Goal: Information Seeking & Learning: Learn about a topic

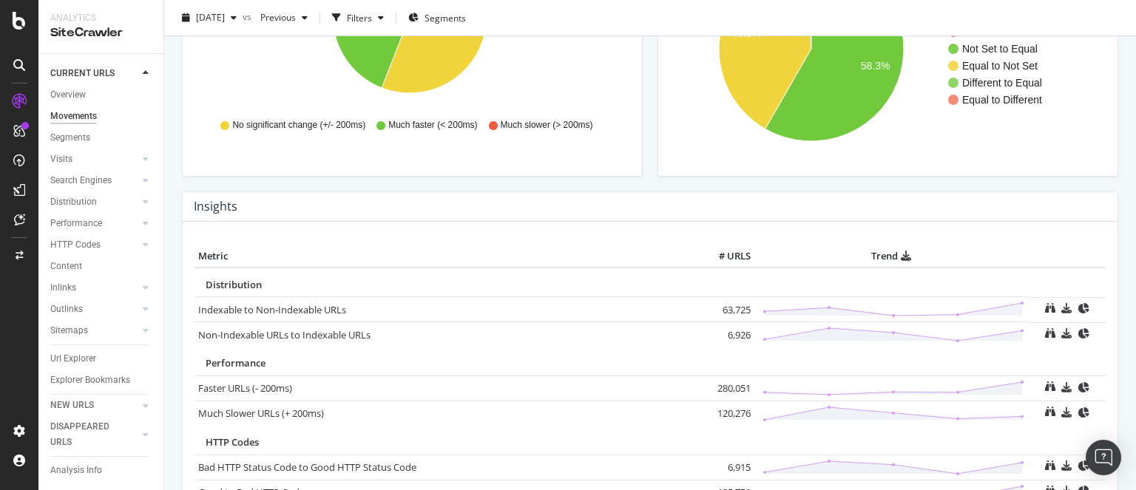
scroll to position [525, 0]
click at [723, 311] on td "63,725" at bounding box center [724, 308] width 59 height 25
copy td "63,725"
click at [727, 333] on td "6,926" at bounding box center [724, 333] width 59 height 25
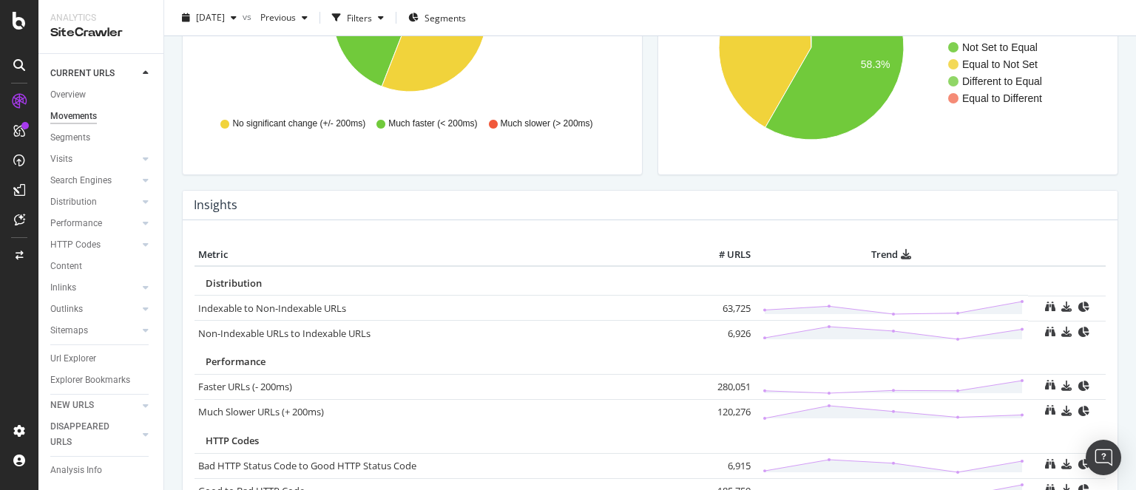
click at [727, 333] on td "6,926" at bounding box center [724, 333] width 59 height 25
copy td "6,926"
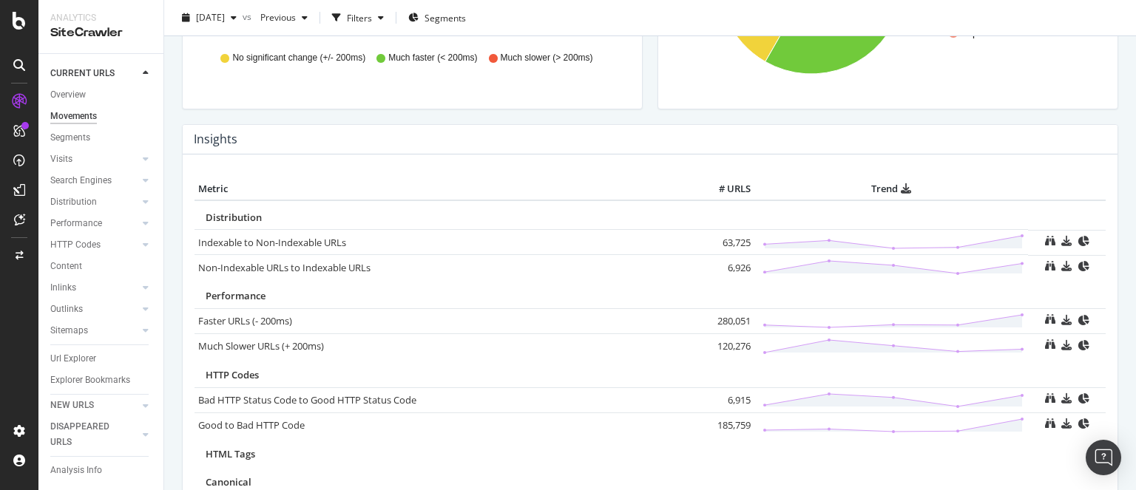
click at [722, 317] on td "280,051" at bounding box center [724, 320] width 59 height 25
copy td "280,051"
click at [721, 337] on td "120,276" at bounding box center [724, 345] width 59 height 25
copy td "120,276"
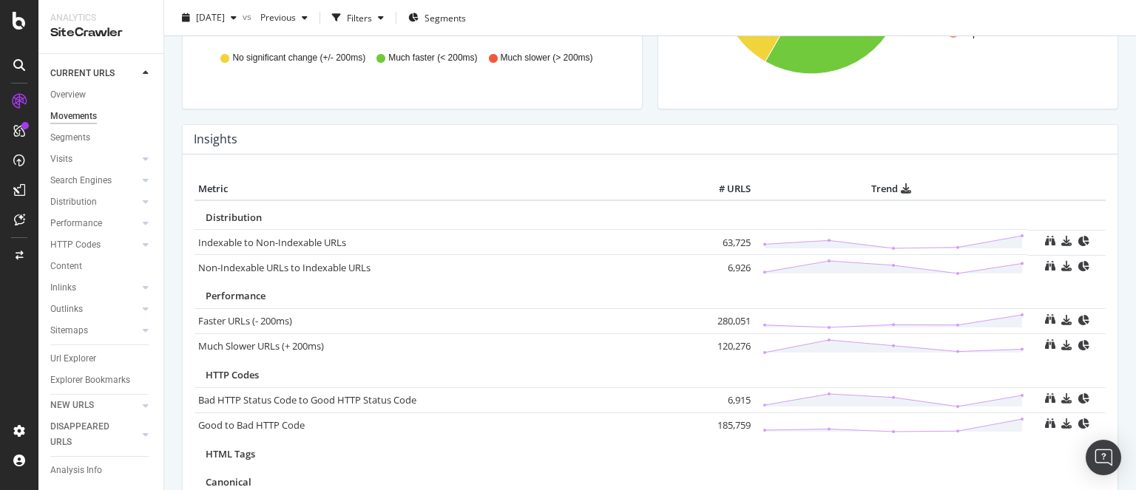
click at [721, 337] on td "120,276" at bounding box center [724, 345] width 59 height 25
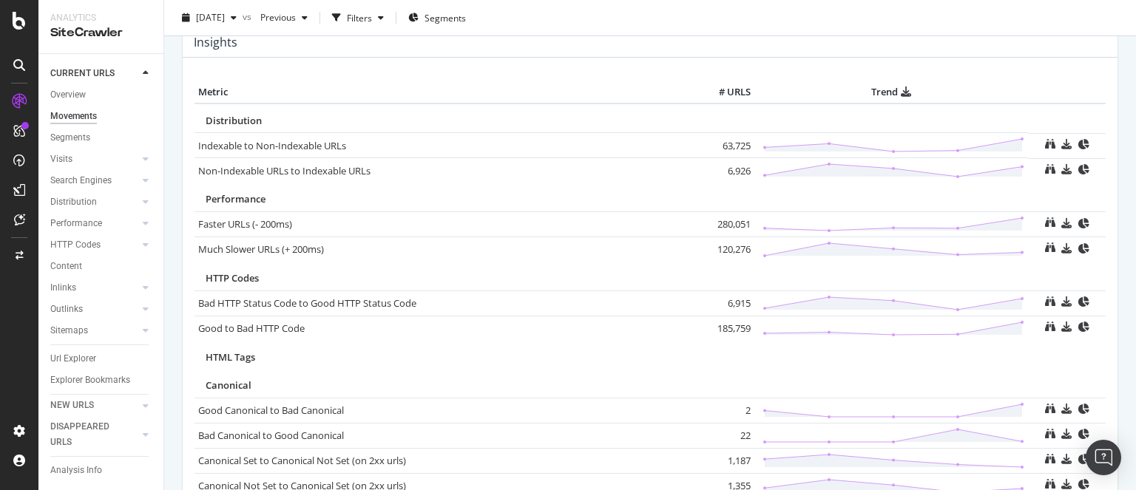
scroll to position [688, 0]
click at [724, 300] on td "6,915" at bounding box center [724, 302] width 59 height 25
copy td "6,915"
click at [723, 326] on td "185,759" at bounding box center [724, 327] width 59 height 25
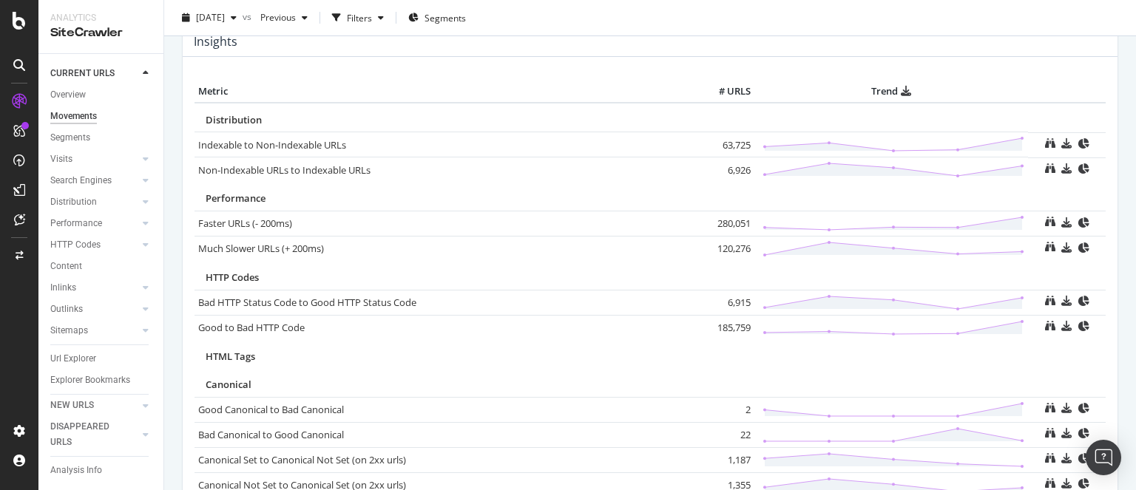
copy td "185,759"
click at [723, 326] on td "185,759" at bounding box center [724, 327] width 59 height 25
click at [296, 21] on span "Previous" at bounding box center [274, 17] width 41 height 13
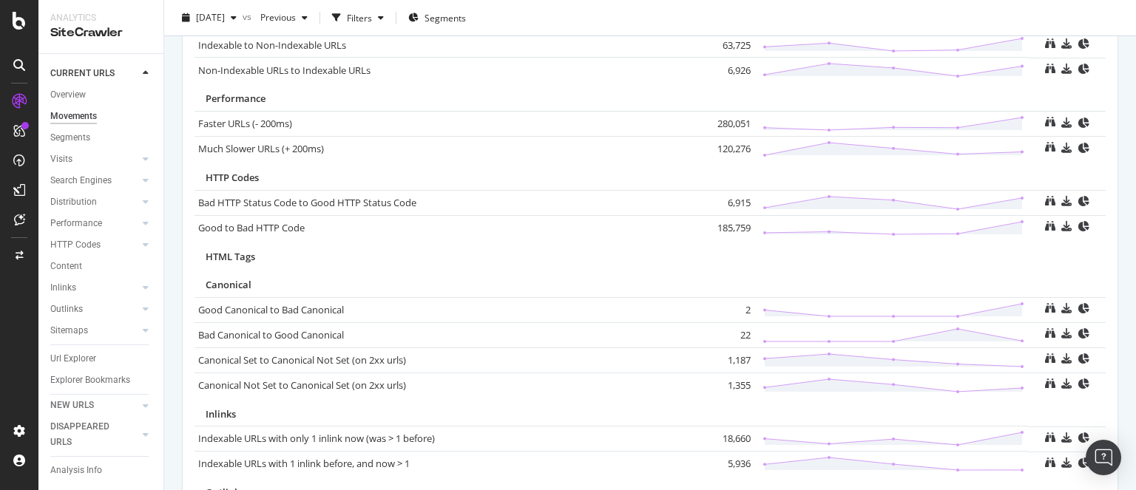
scroll to position [789, 0]
click at [733, 357] on td "1,187" at bounding box center [724, 359] width 59 height 25
copy td "1,187"
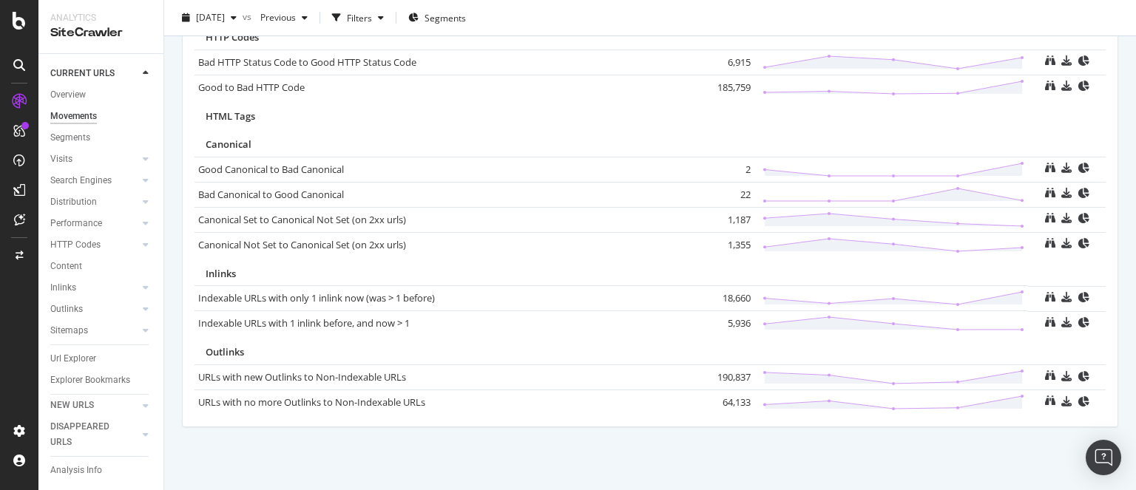
click at [730, 291] on td "18,660" at bounding box center [724, 298] width 59 height 25
copy td "18,660"
click at [719, 378] on td "190,837" at bounding box center [724, 376] width 59 height 25
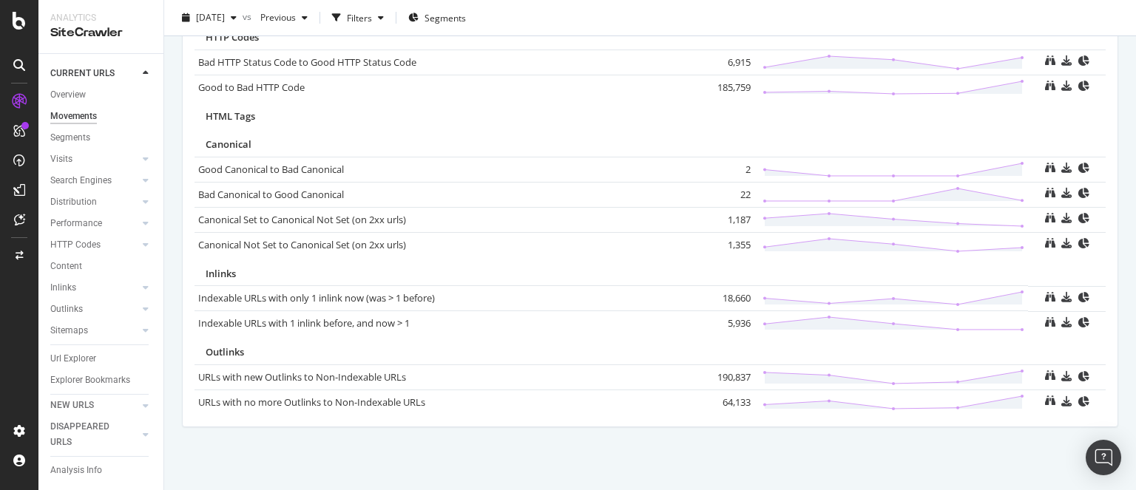
copy td "190,837"
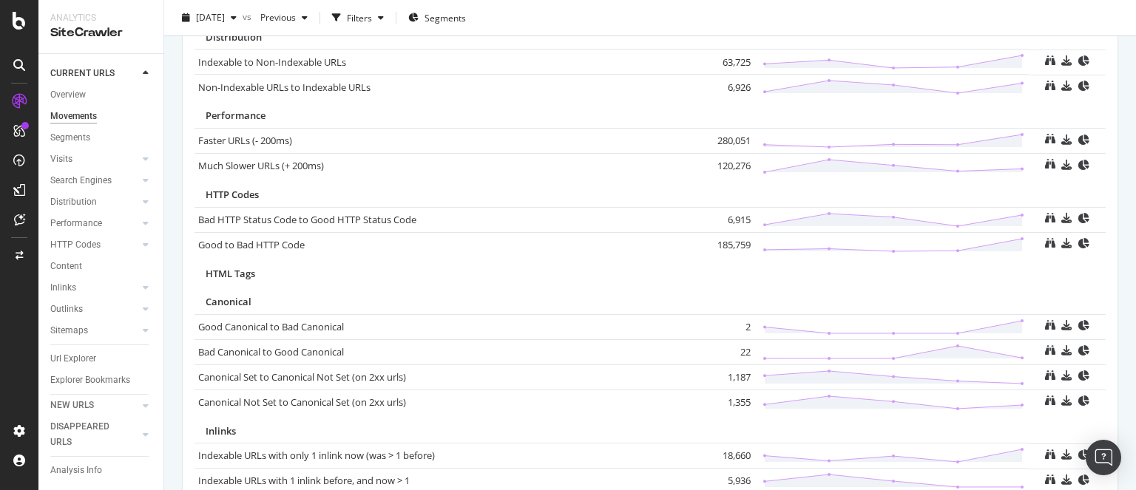
scroll to position [772, 0]
click at [735, 376] on td "1,187" at bounding box center [724, 376] width 59 height 25
copy td "1,187"
click at [728, 395] on td "1,355" at bounding box center [724, 401] width 59 height 25
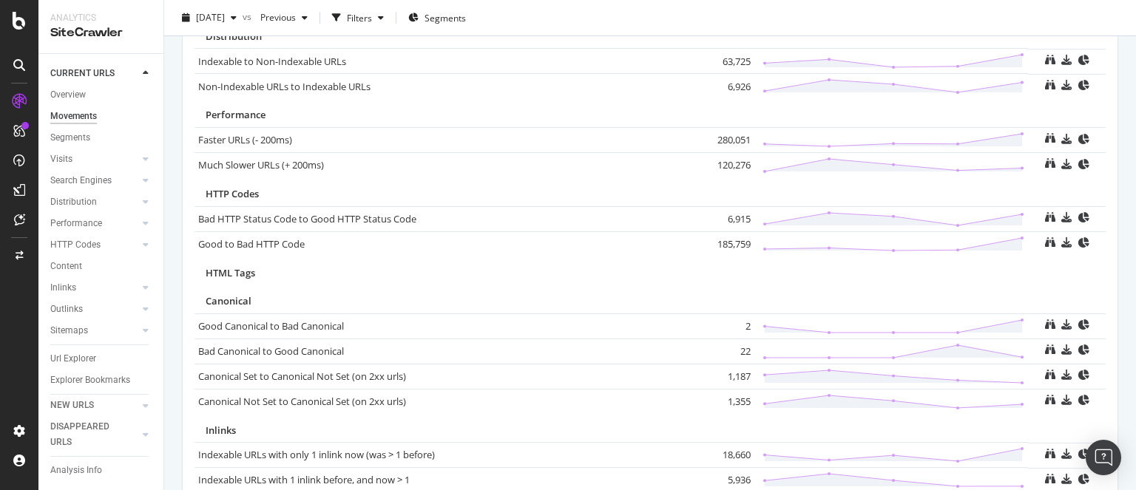
click at [728, 395] on td "1,355" at bounding box center [724, 401] width 59 height 25
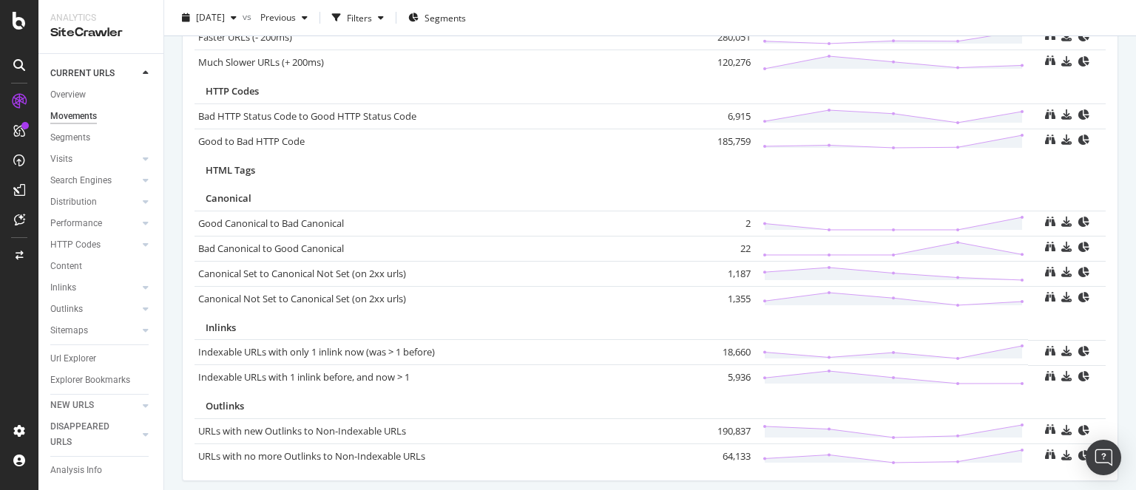
scroll to position [875, 0]
click at [724, 350] on td "18,660" at bounding box center [724, 351] width 59 height 25
click at [727, 375] on td "5,936" at bounding box center [724, 376] width 59 height 25
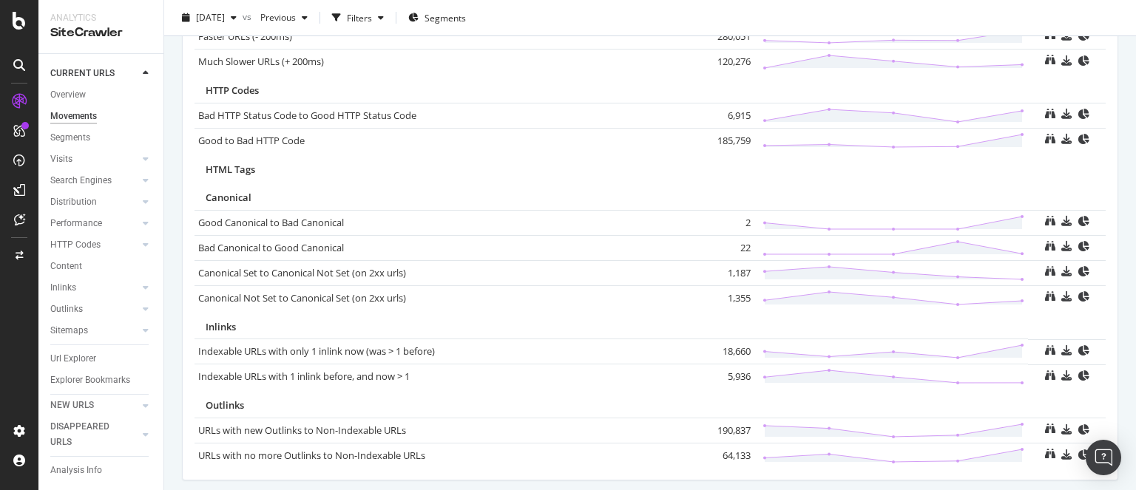
scroll to position [929, 0]
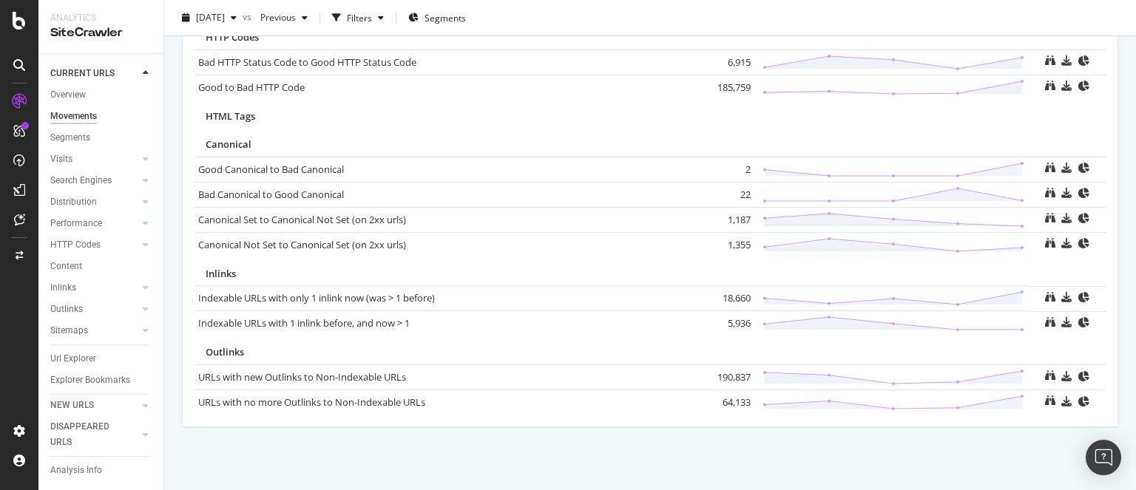
click at [727, 379] on td "190,837" at bounding box center [724, 376] width 59 height 25
click at [723, 394] on td "64,133" at bounding box center [724, 402] width 59 height 25
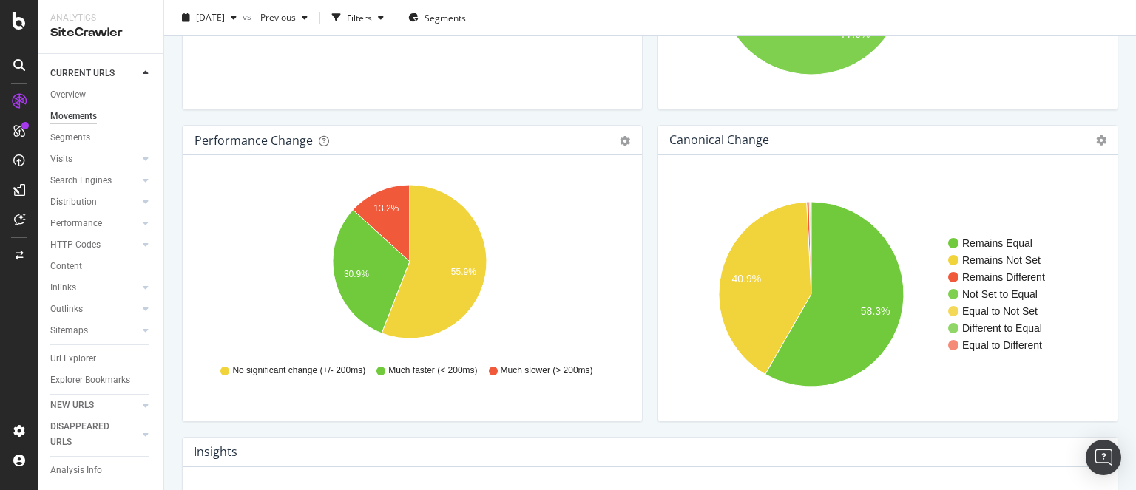
scroll to position [106, 0]
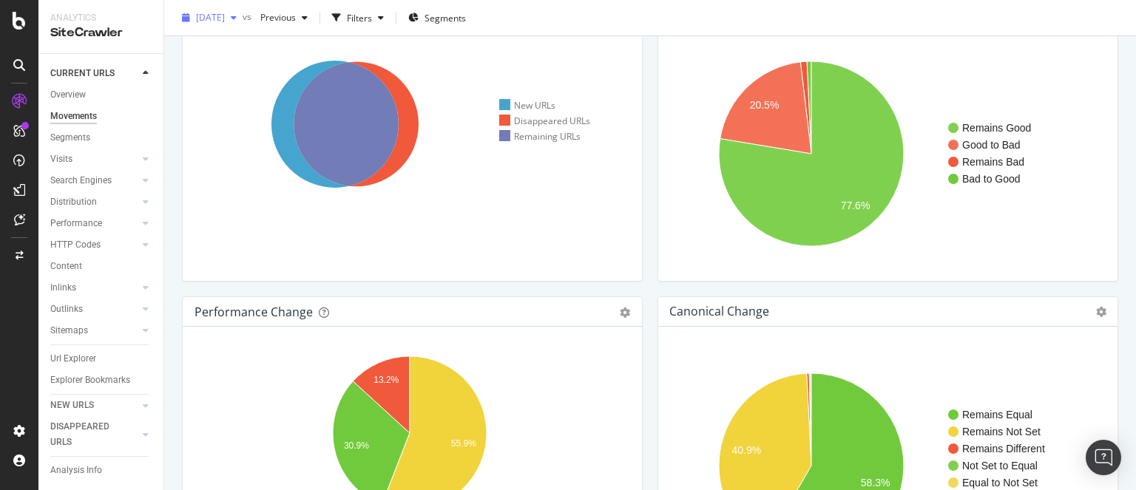
click at [225, 20] on span "[DATE]" at bounding box center [210, 17] width 29 height 13
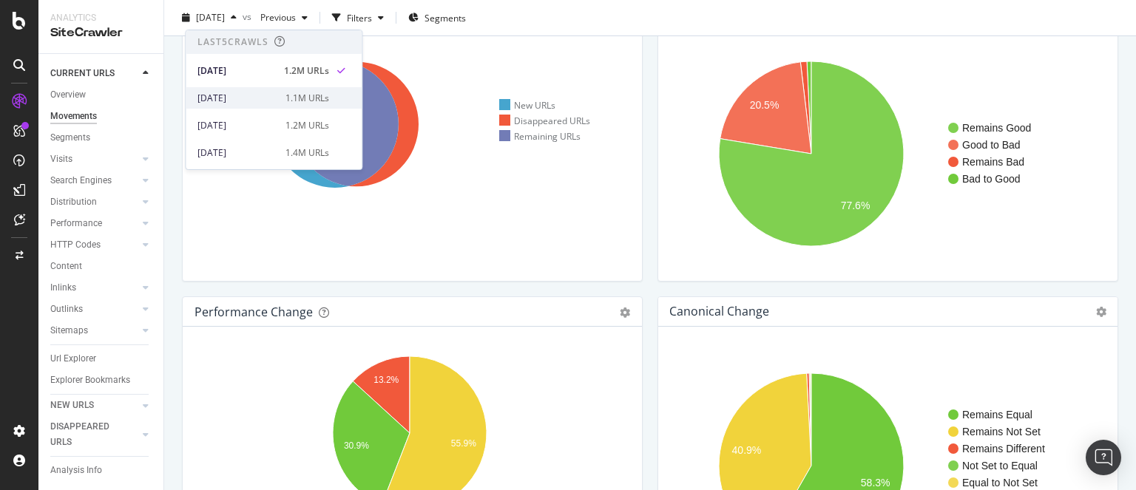
click at [234, 95] on div "[DATE]" at bounding box center [236, 98] width 79 height 13
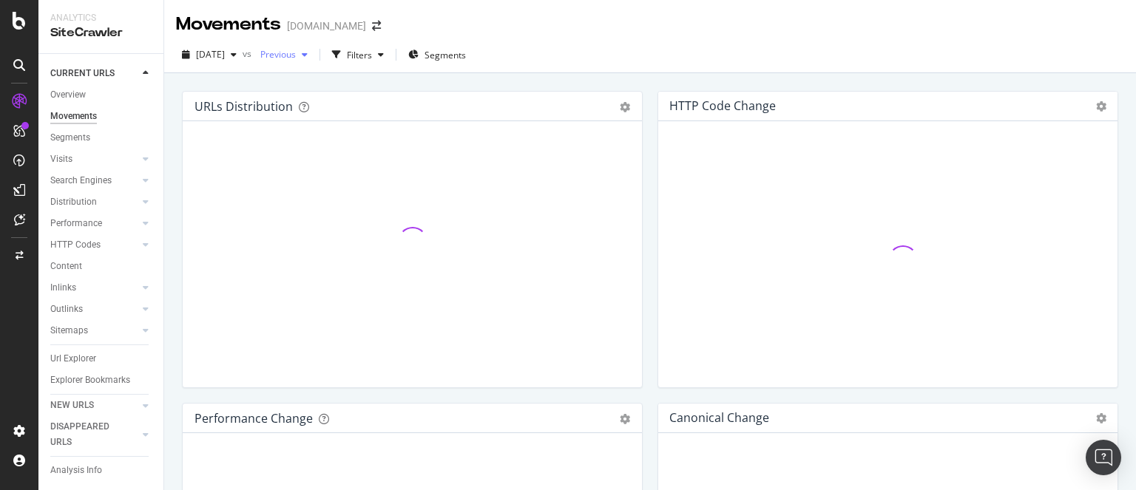
click at [313, 58] on div "button" at bounding box center [305, 54] width 18 height 9
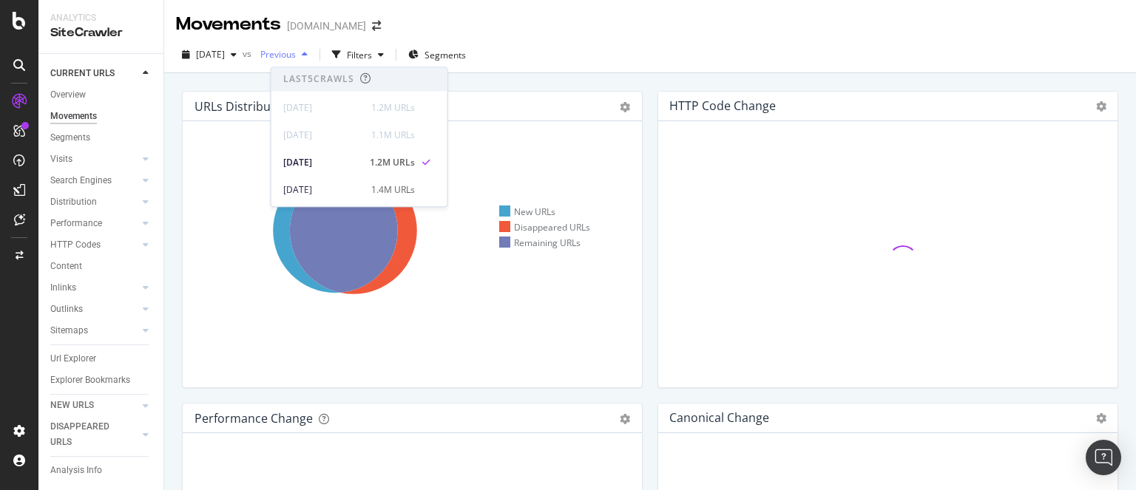
click at [313, 58] on div "button" at bounding box center [305, 54] width 18 height 9
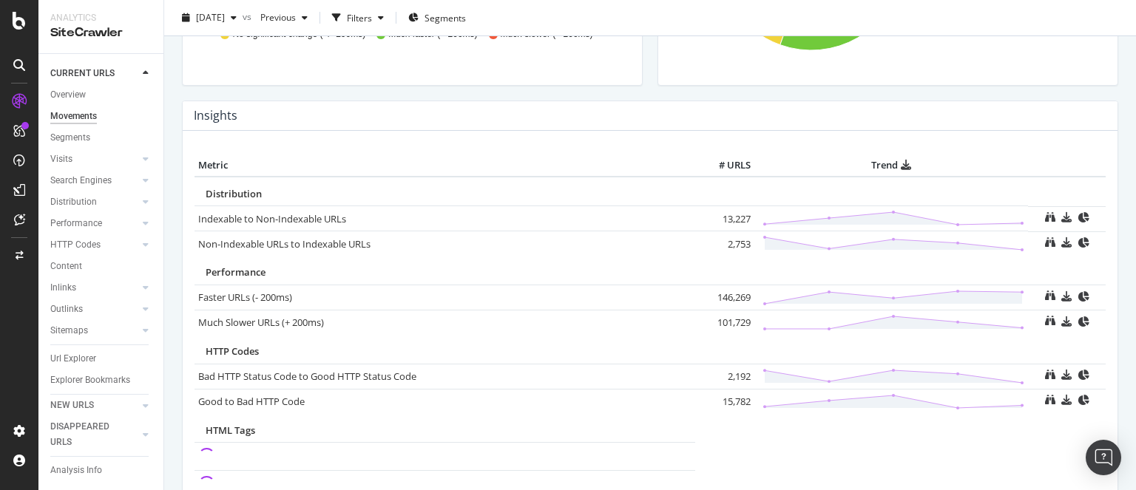
scroll to position [603, 0]
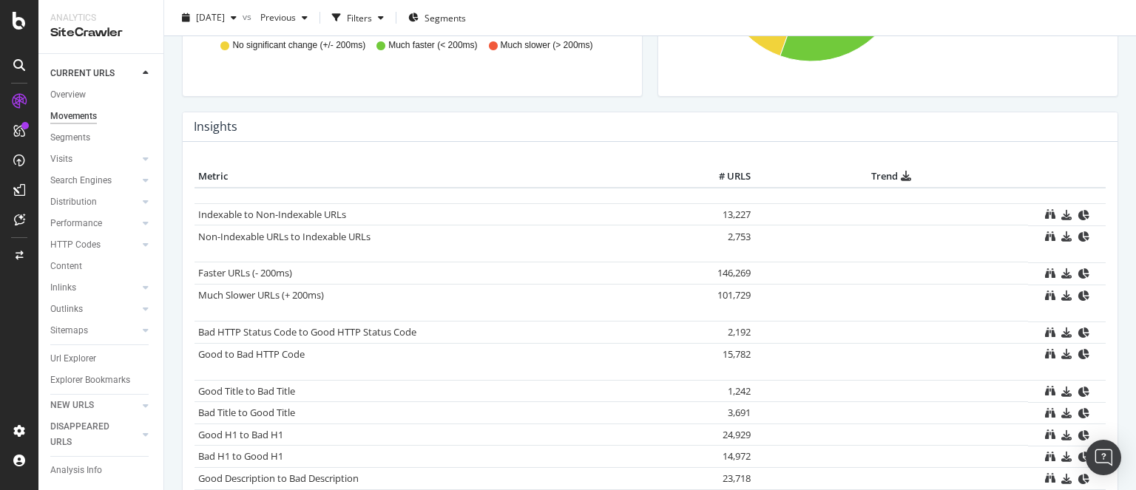
click at [725, 234] on tbody "Indexable to Non-Indexable URLs 13,227 Non-Indexable URLs to Indexable URLs 2,7…" at bounding box center [649, 218] width 911 height 60
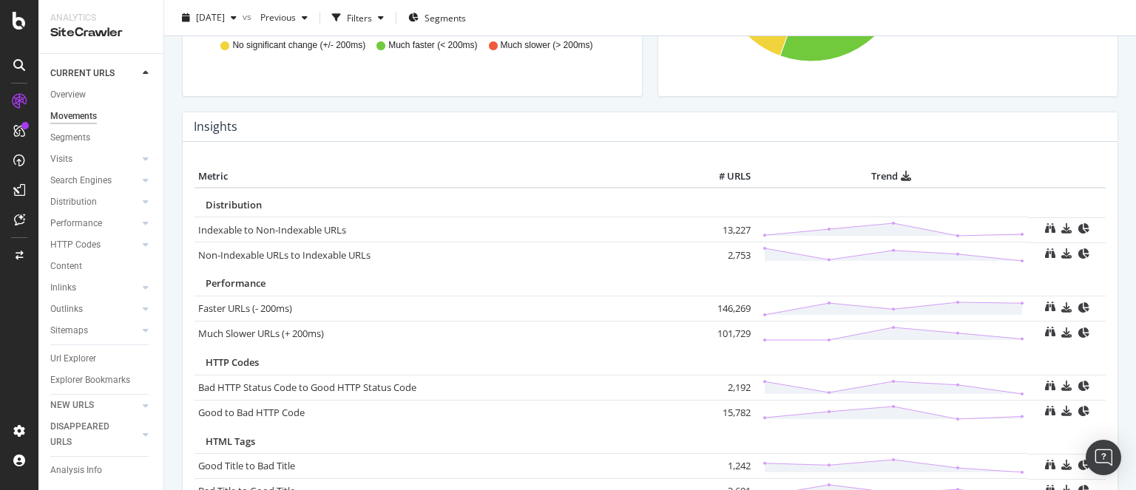
click at [725, 234] on td "13,227" at bounding box center [724, 229] width 59 height 25
click at [727, 250] on td "2,753" at bounding box center [724, 254] width 59 height 25
click at [722, 301] on td "146,269" at bounding box center [724, 308] width 59 height 25
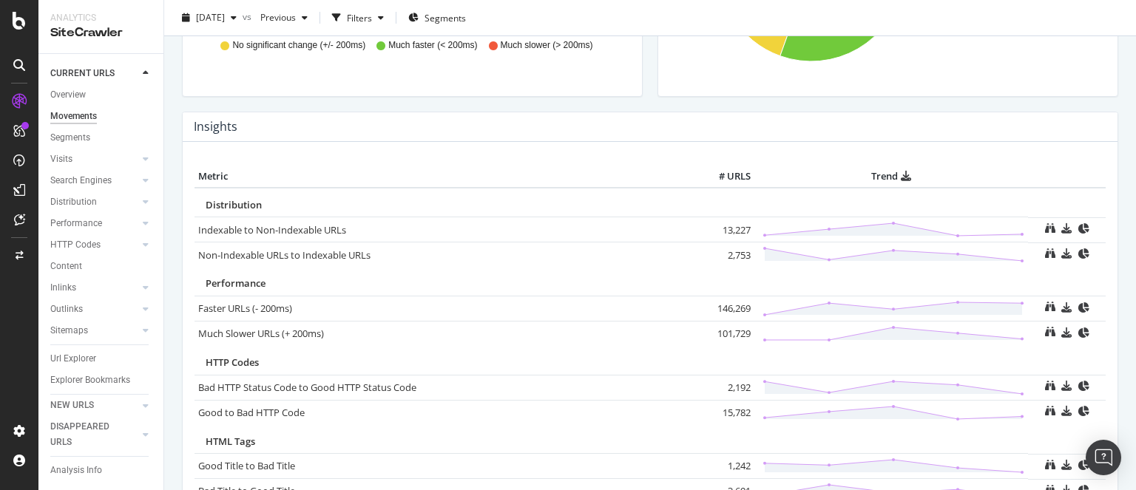
click at [720, 327] on td "101,729" at bounding box center [724, 333] width 59 height 25
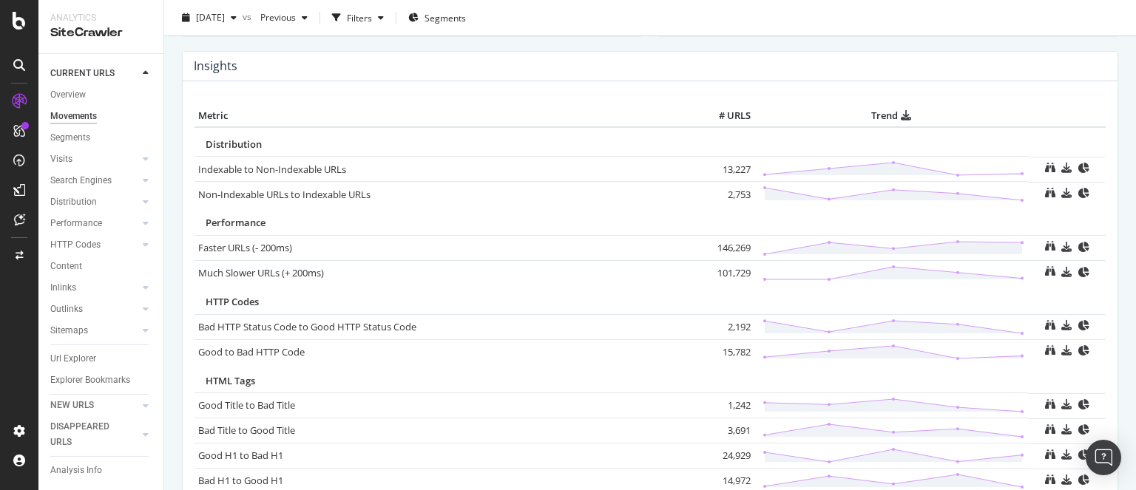
scroll to position [665, 0]
click at [730, 319] on td "2,192" at bounding box center [724, 325] width 59 height 25
click at [727, 345] on td "15,782" at bounding box center [724, 351] width 59 height 25
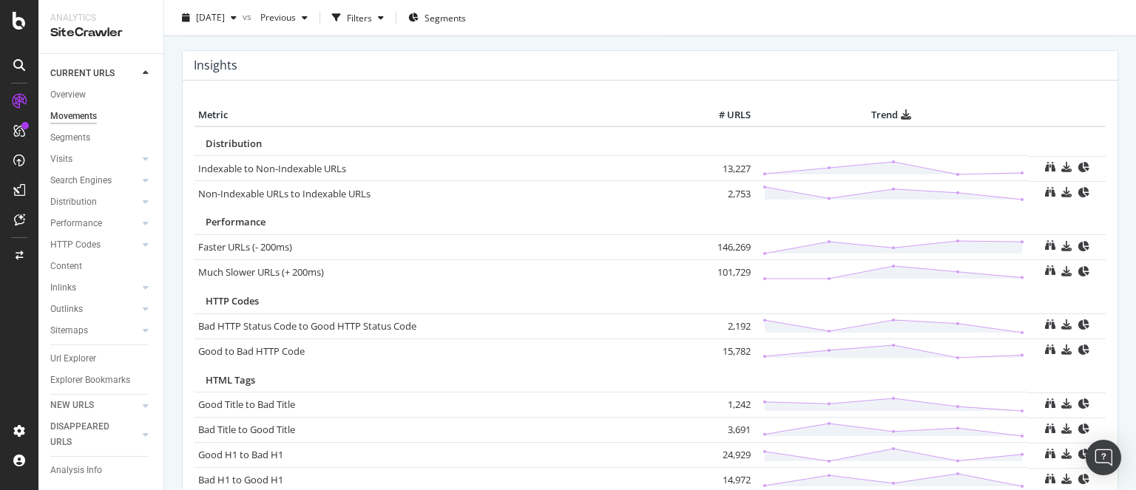
click at [727, 398] on td "1,242" at bounding box center [724, 405] width 59 height 25
click at [728, 422] on td "3,691" at bounding box center [724, 430] width 59 height 25
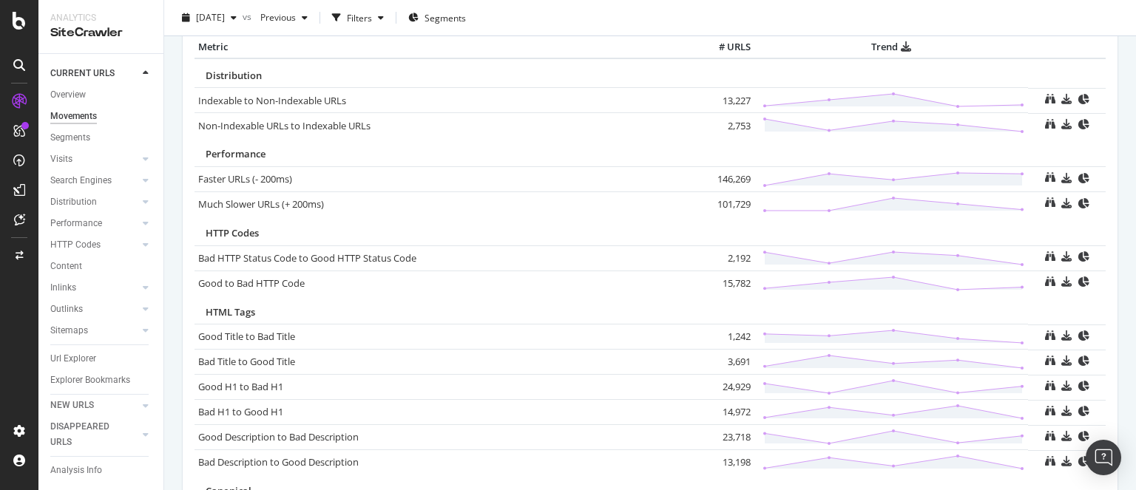
scroll to position [733, 0]
click at [730, 384] on td "24,929" at bounding box center [724, 386] width 59 height 25
click at [722, 401] on td "14,972" at bounding box center [724, 411] width 59 height 25
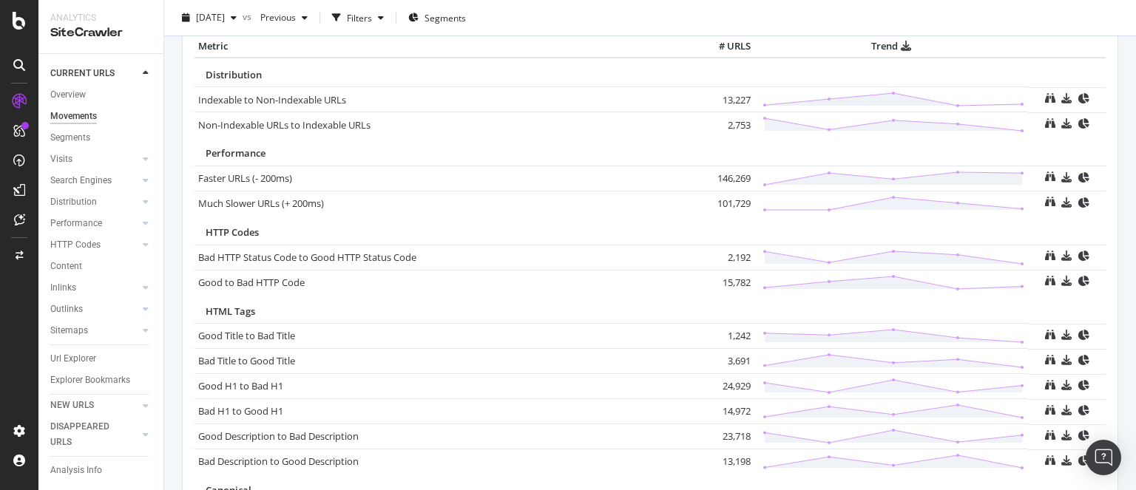
click at [723, 435] on td "23,718" at bounding box center [724, 436] width 59 height 25
click at [721, 461] on td "13,198" at bounding box center [724, 461] width 59 height 25
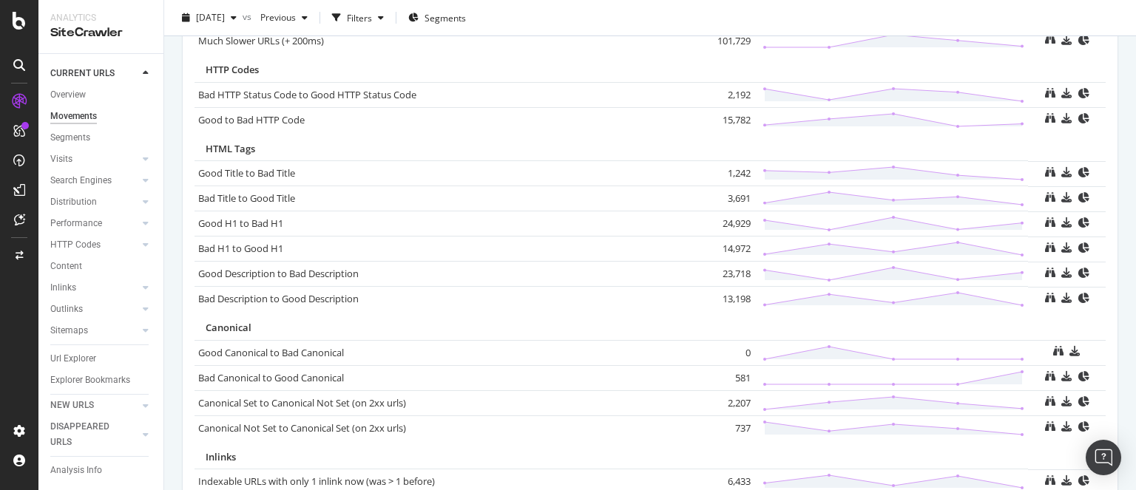
scroll to position [897, 0]
click at [731, 392] on td "2,207" at bounding box center [724, 401] width 59 height 25
click at [736, 428] on td "737" at bounding box center [724, 426] width 59 height 25
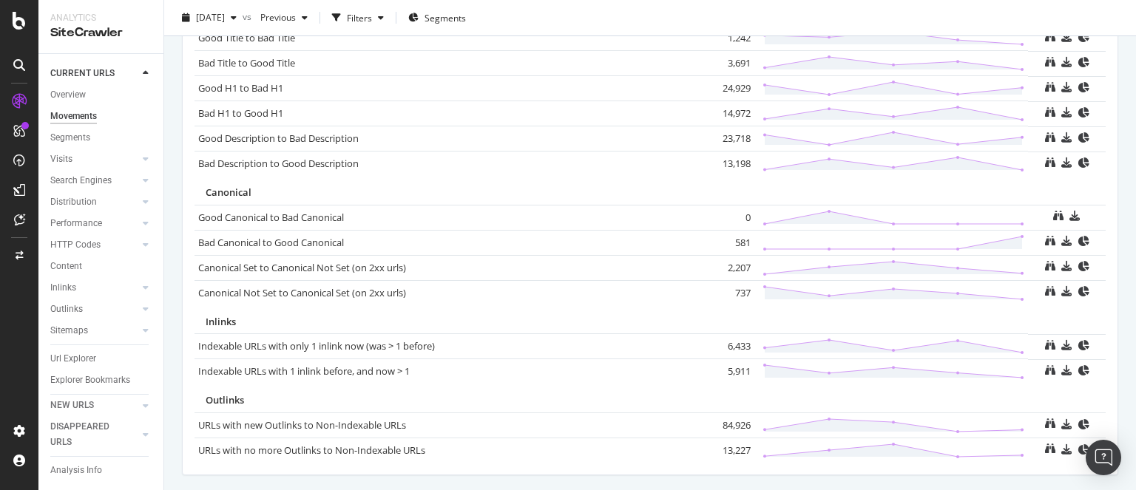
scroll to position [1034, 0]
click at [729, 342] on td "6,433" at bounding box center [724, 344] width 59 height 25
click at [722, 365] on td "5,911" at bounding box center [724, 369] width 59 height 25
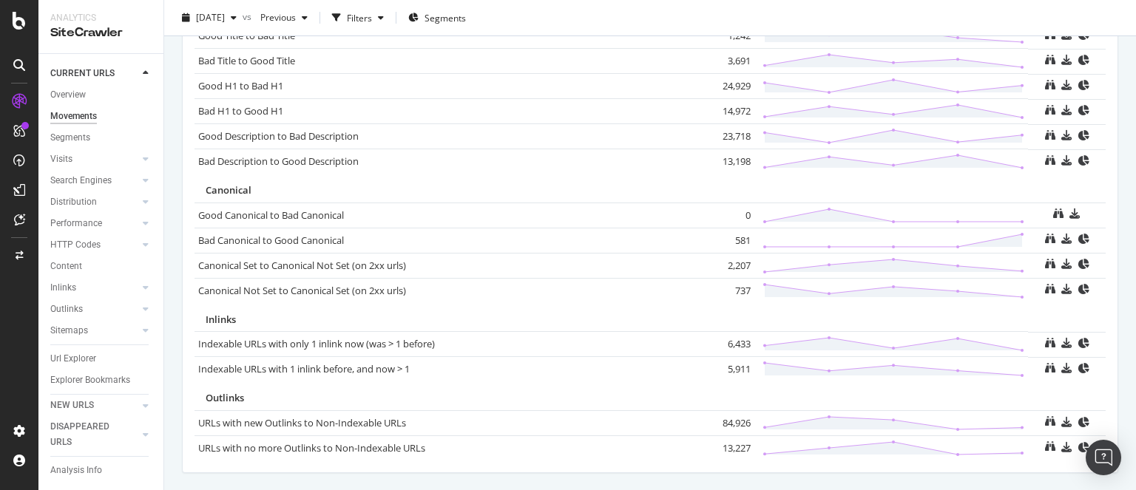
click at [724, 416] on td "84,926" at bounding box center [724, 422] width 59 height 25
click at [719, 443] on td "13,227" at bounding box center [724, 447] width 59 height 25
click at [225, 18] on span "[DATE]" at bounding box center [210, 17] width 29 height 13
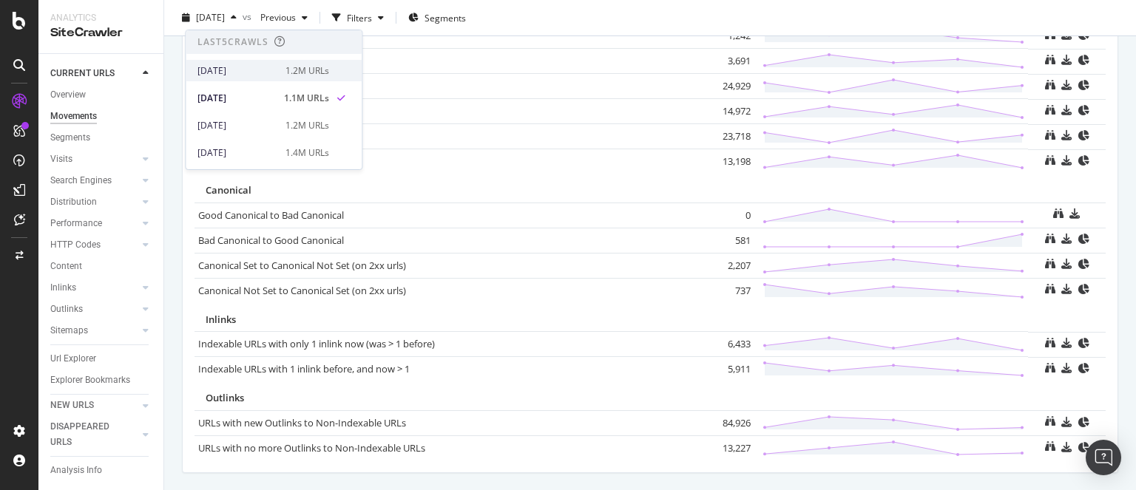
click at [225, 70] on div "[DATE]" at bounding box center [236, 70] width 79 height 13
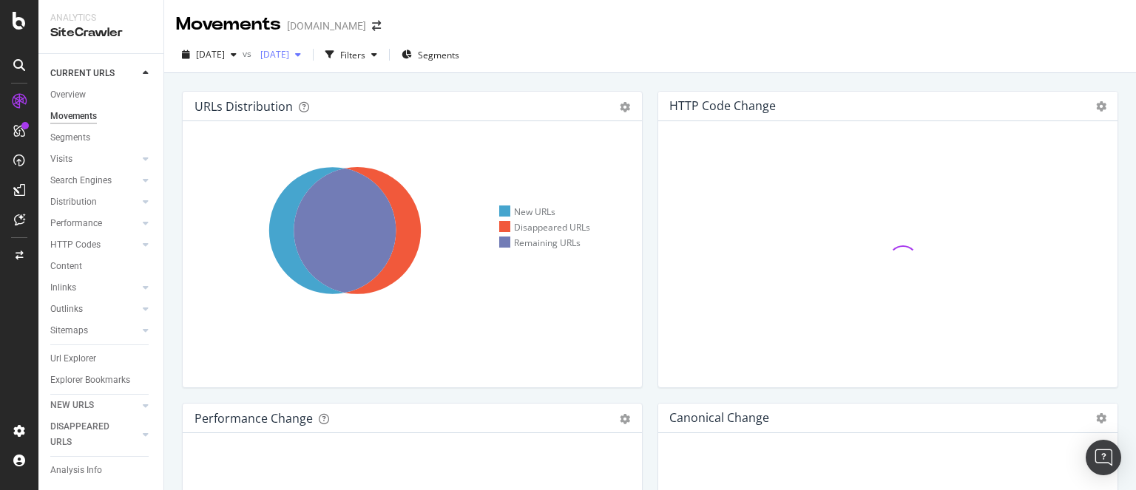
click at [289, 60] on span "[DATE]" at bounding box center [271, 54] width 35 height 13
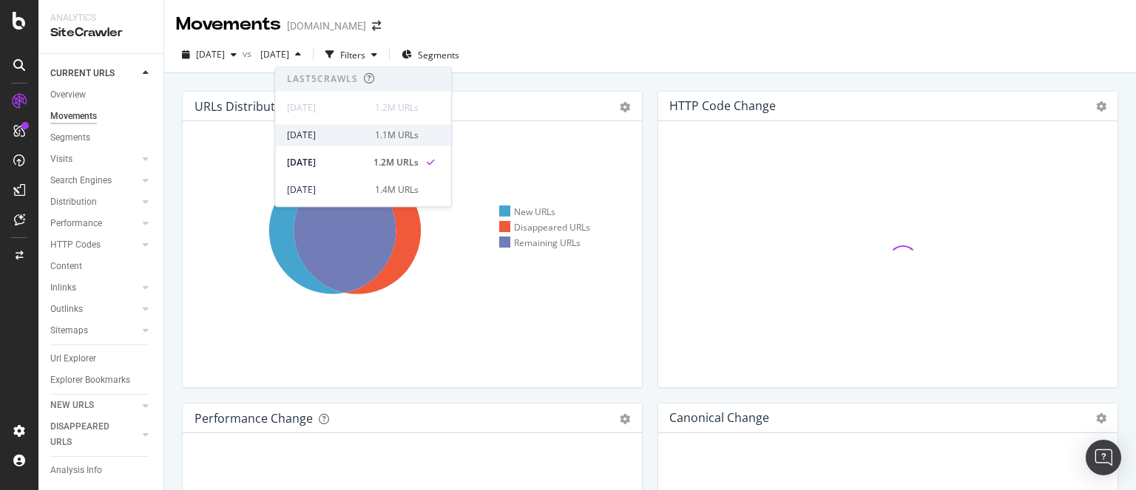
click at [342, 138] on div "[DATE]" at bounding box center [326, 135] width 79 height 13
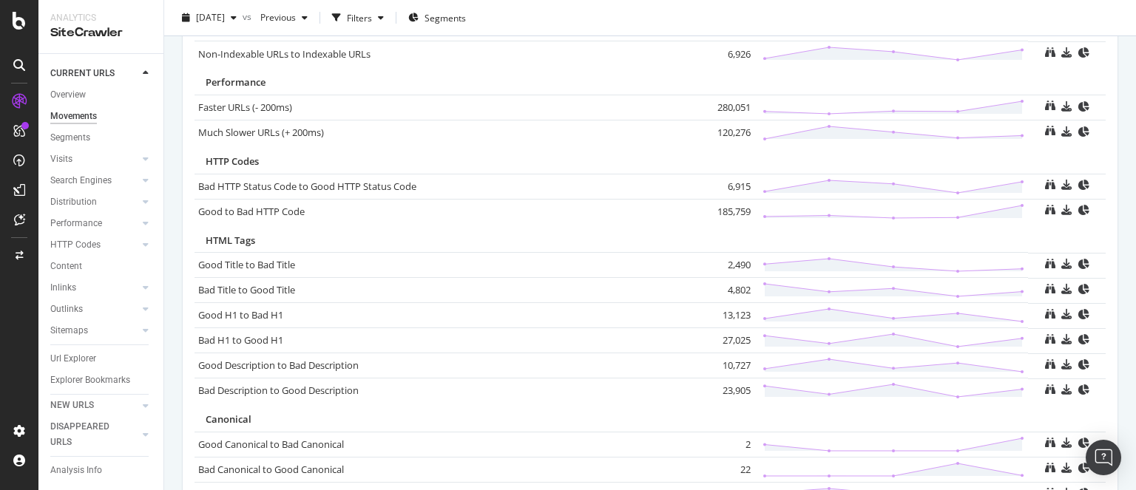
scroll to position [825, 0]
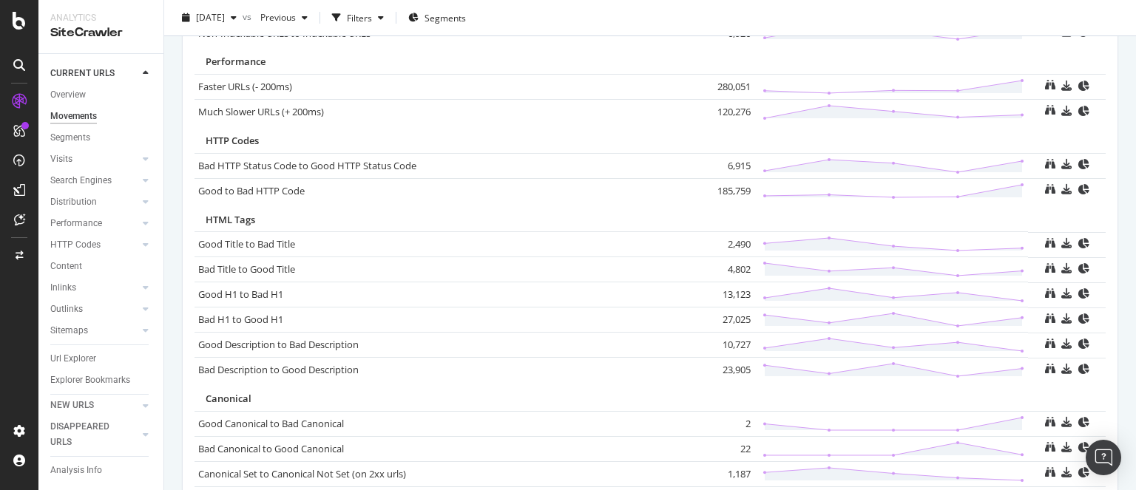
click at [719, 233] on td "2,490" at bounding box center [724, 244] width 59 height 25
click at [727, 267] on td "4,802" at bounding box center [724, 269] width 59 height 25
click at [729, 291] on td "13,123" at bounding box center [724, 294] width 59 height 25
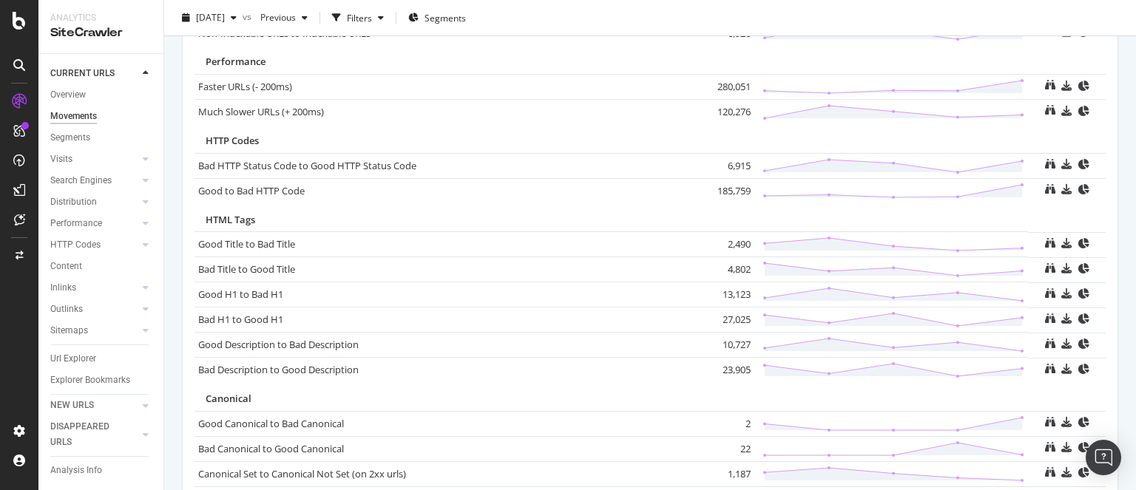
click at [729, 291] on td "13,123" at bounding box center [724, 294] width 59 height 25
click at [722, 319] on td "27,025" at bounding box center [724, 320] width 59 height 25
click at [722, 342] on td "10,727" at bounding box center [724, 345] width 59 height 25
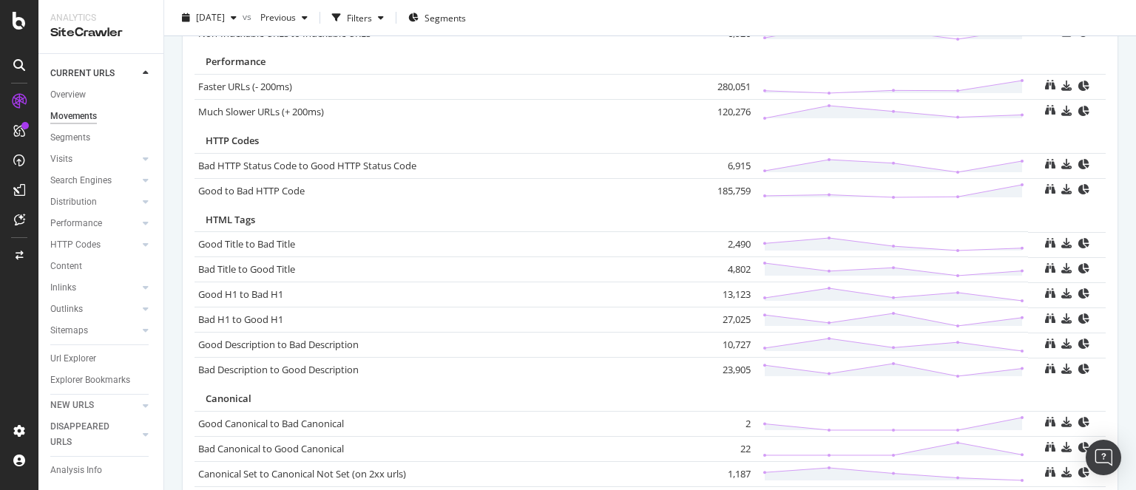
click at [719, 364] on td "23,905" at bounding box center [724, 370] width 59 height 25
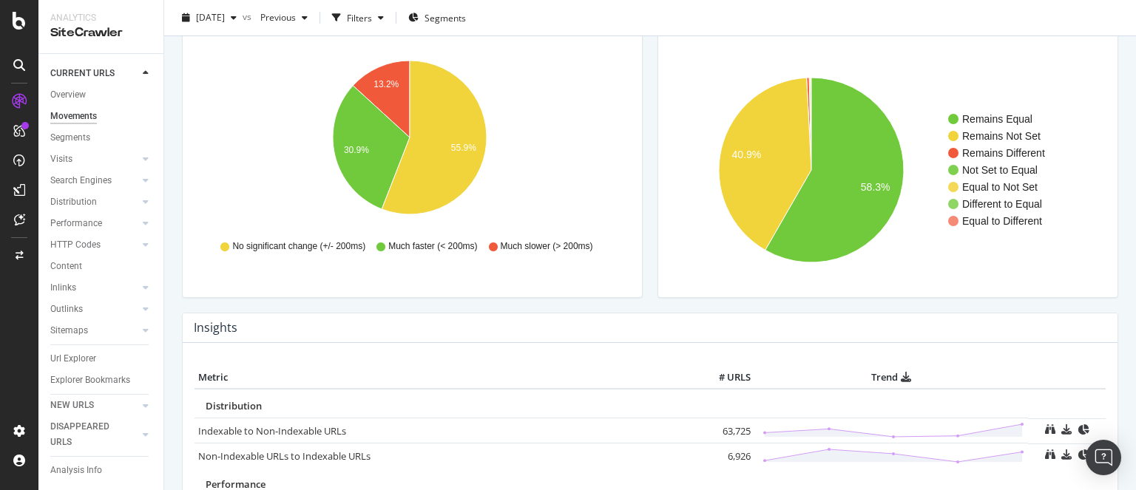
scroll to position [523, 0]
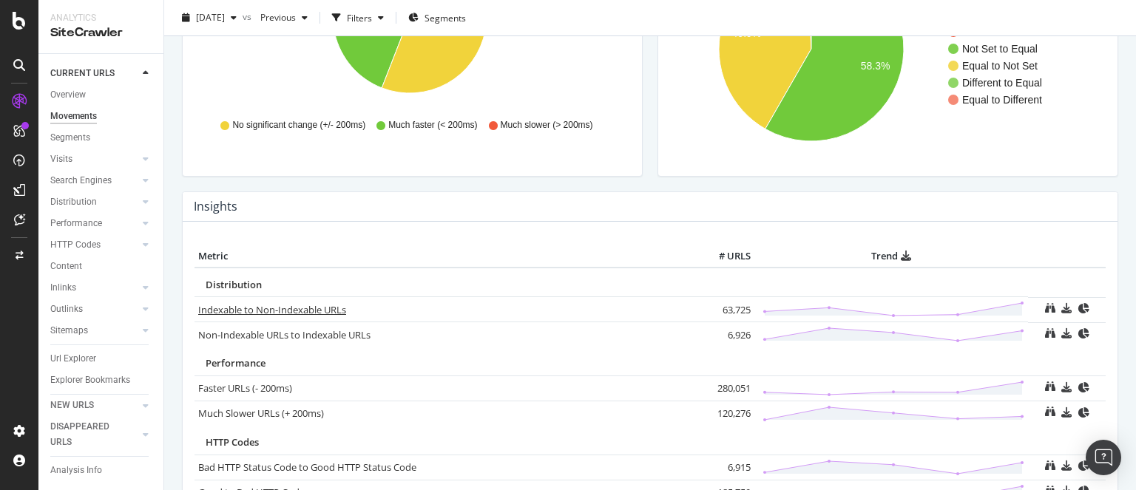
click at [310, 306] on link "Indexable to Non-Indexable URLs" at bounding box center [272, 309] width 148 height 13
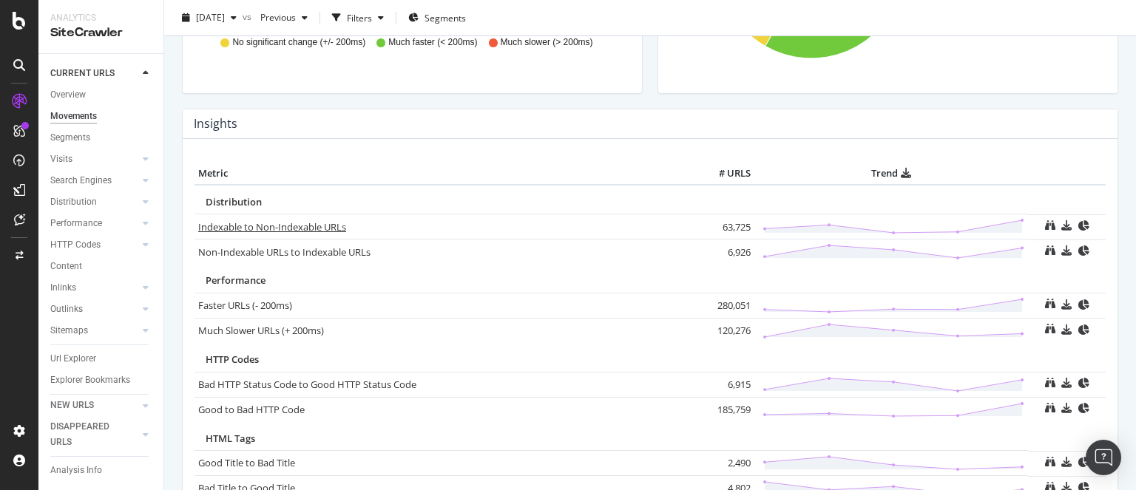
scroll to position [606, 0]
click at [295, 404] on link "Good to Bad HTTP Code" at bounding box center [251, 409] width 106 height 13
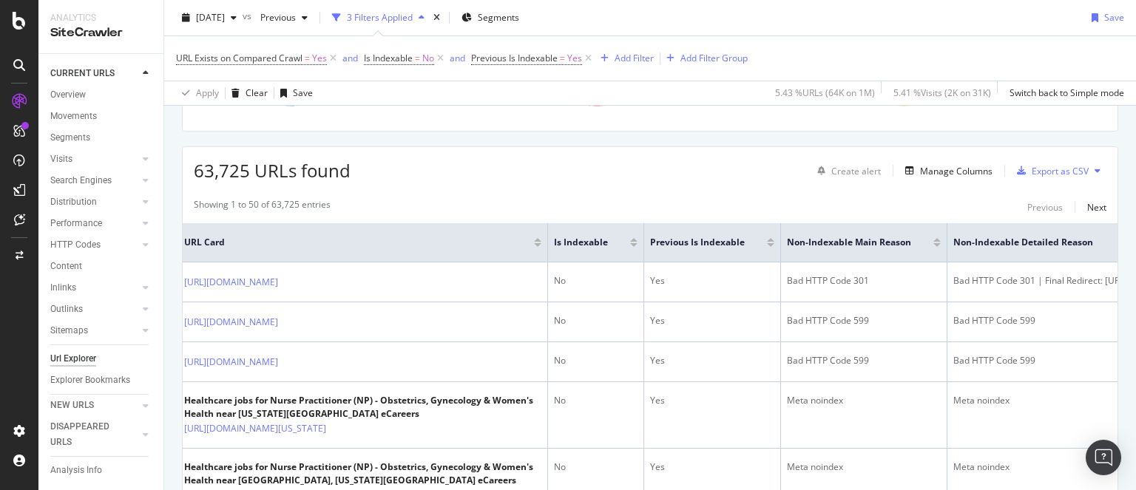
scroll to position [0, 3]
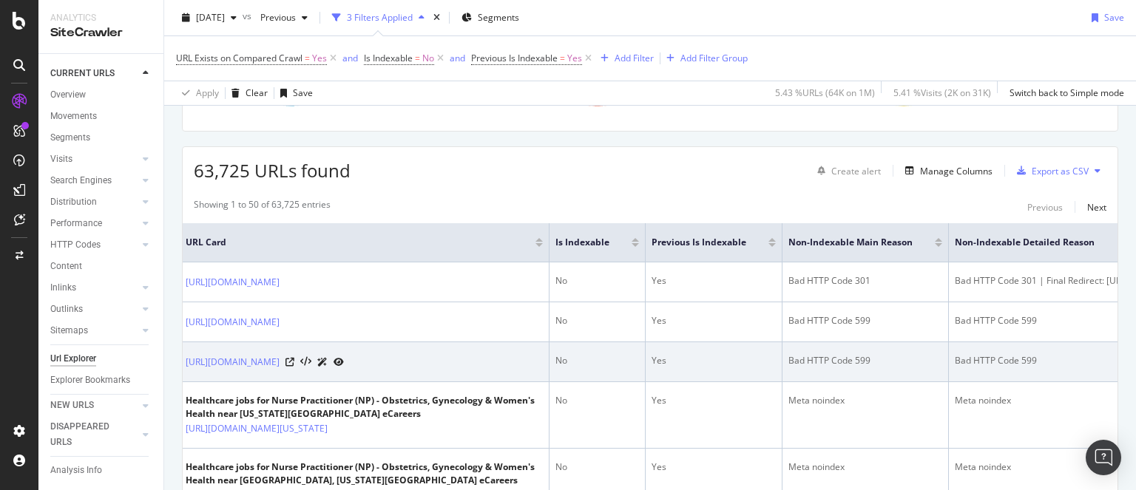
click at [344, 366] on div at bounding box center [314, 362] width 58 height 16
click at [294, 367] on icon at bounding box center [289, 362] width 9 height 9
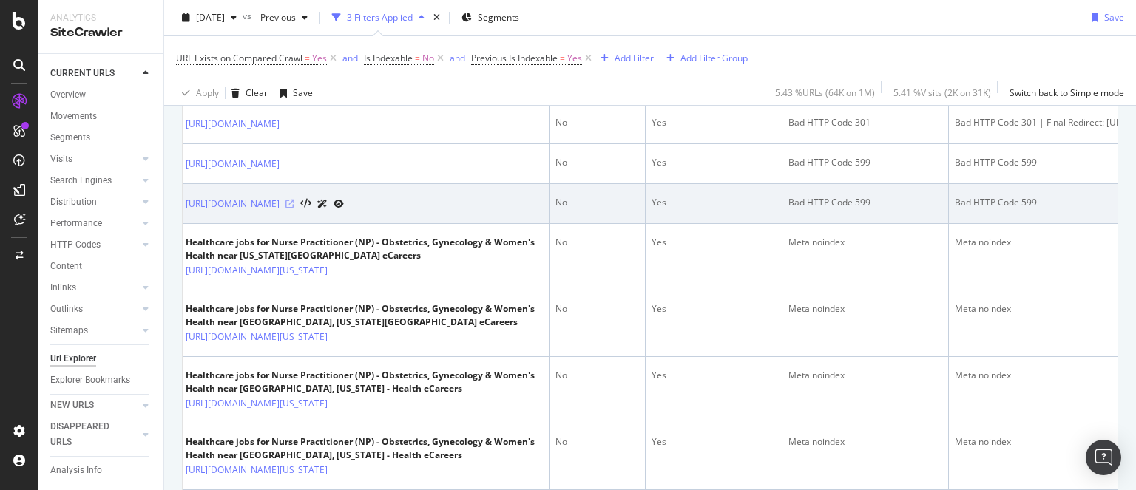
scroll to position [386, 0]
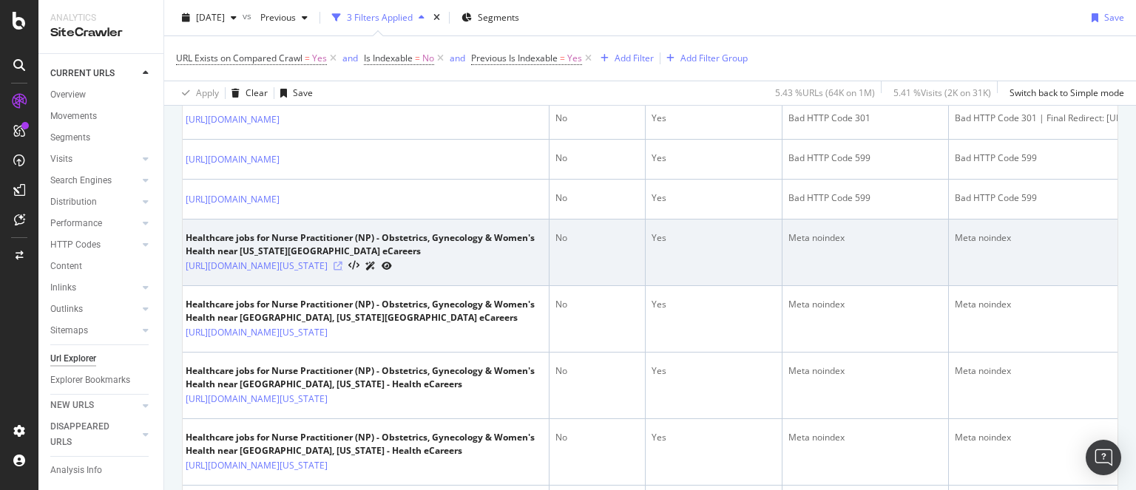
click at [342, 271] on icon at bounding box center [337, 266] width 9 height 9
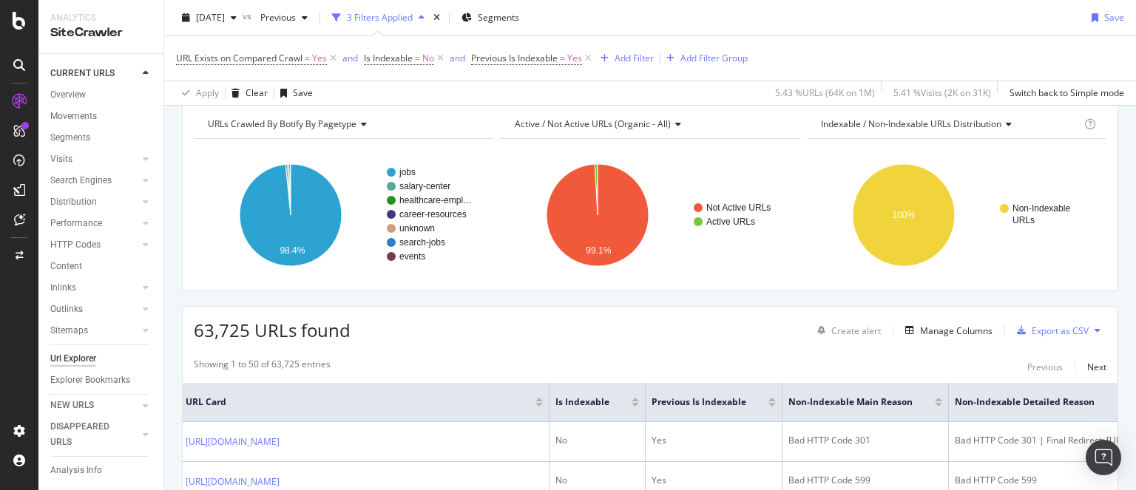
scroll to position [0, 0]
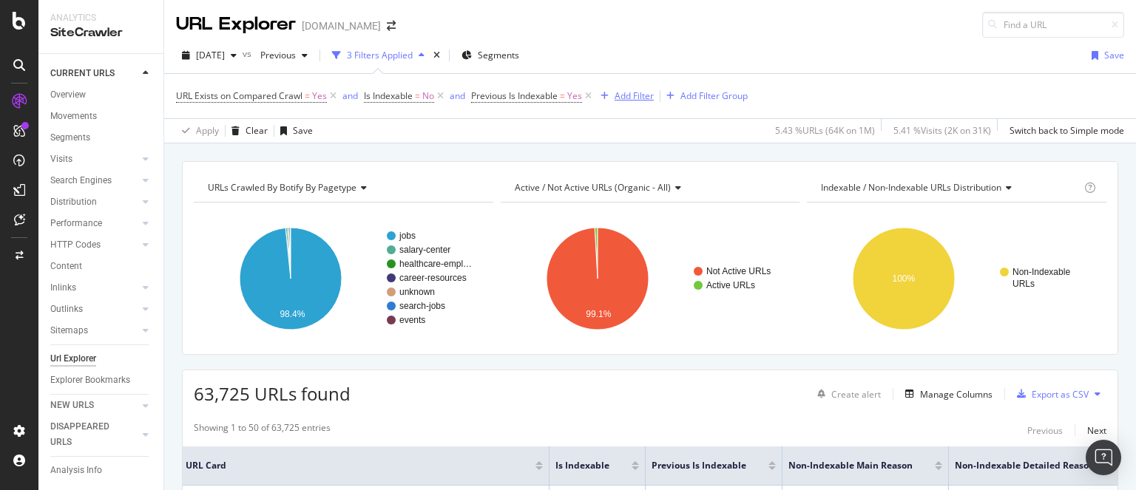
click at [644, 91] on div "Add Filter" at bounding box center [633, 95] width 39 height 13
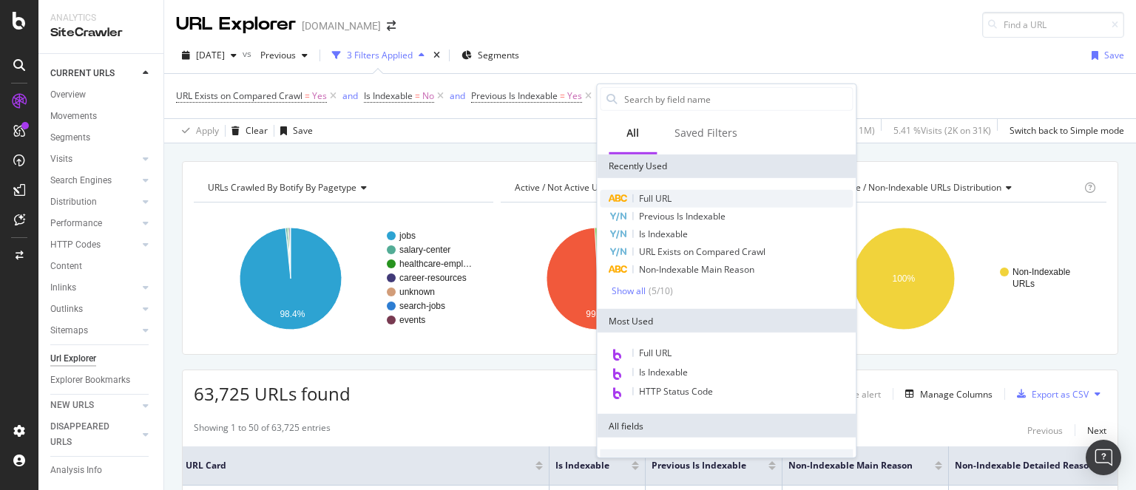
click at [654, 195] on span "Full URL" at bounding box center [655, 198] width 33 height 13
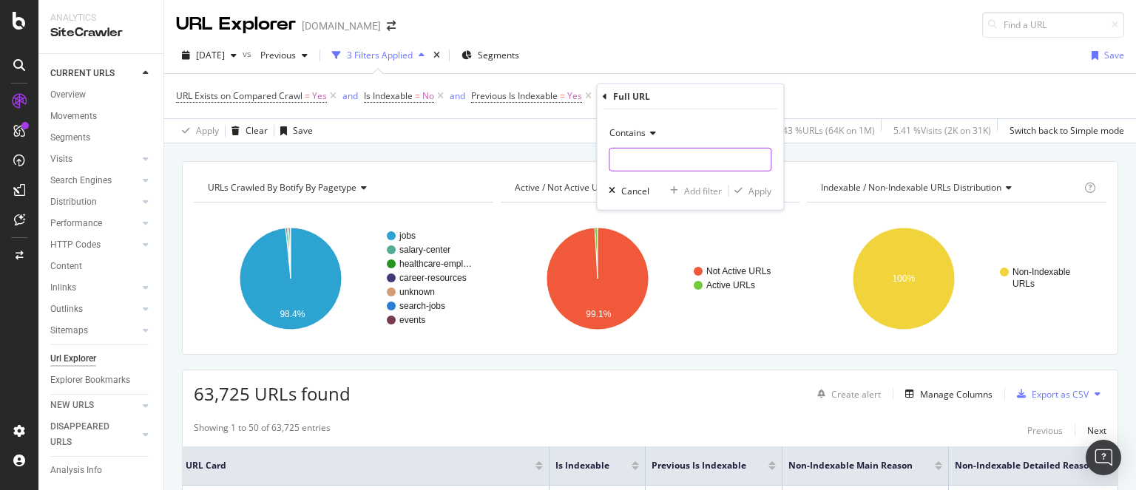
click at [649, 159] on input "text" at bounding box center [689, 160] width 161 height 24
type input "/jobs/"
click at [764, 197] on div "Apply" at bounding box center [749, 190] width 43 height 13
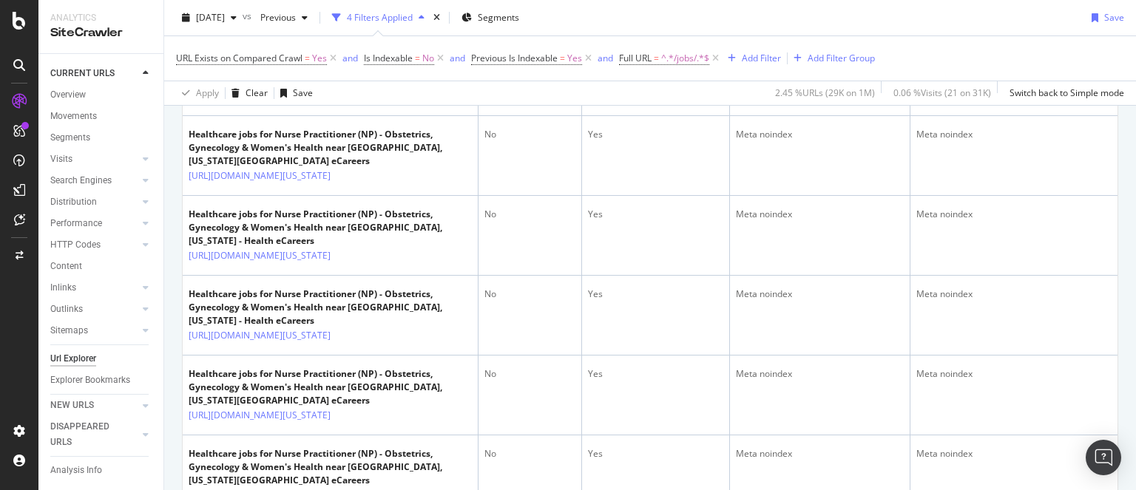
scroll to position [449, 0]
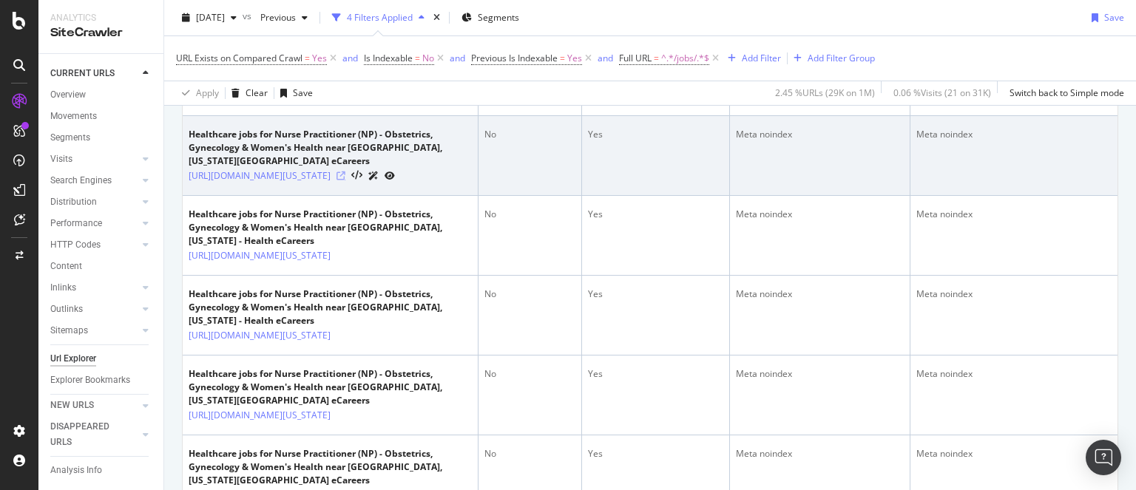
click at [345, 180] on icon at bounding box center [340, 176] width 9 height 9
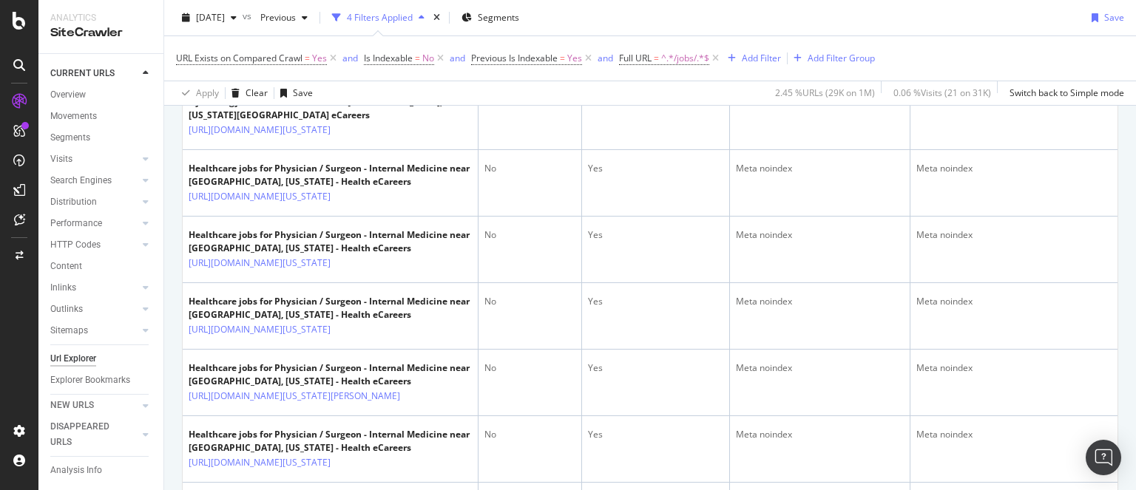
scroll to position [828, 0]
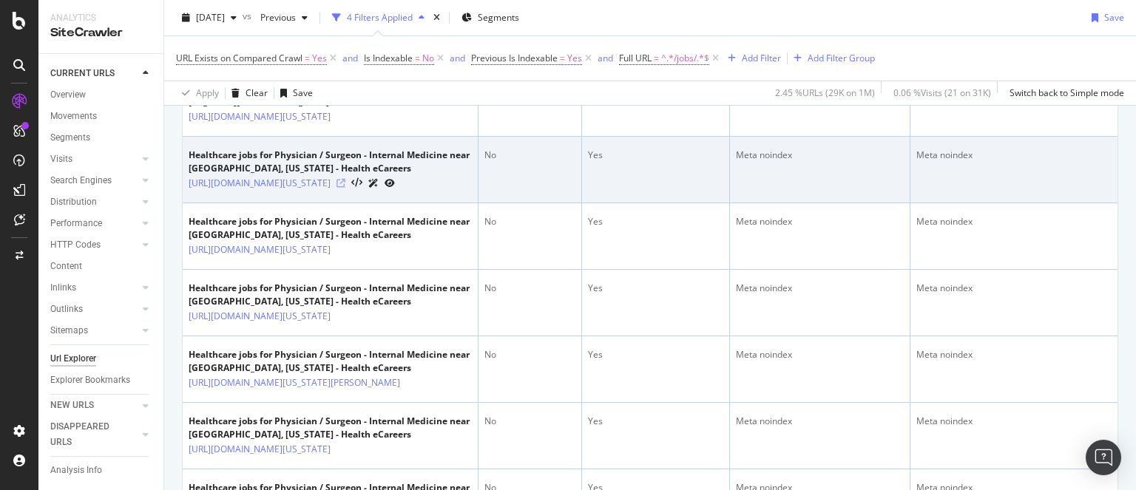
click at [345, 188] on icon at bounding box center [340, 183] width 9 height 9
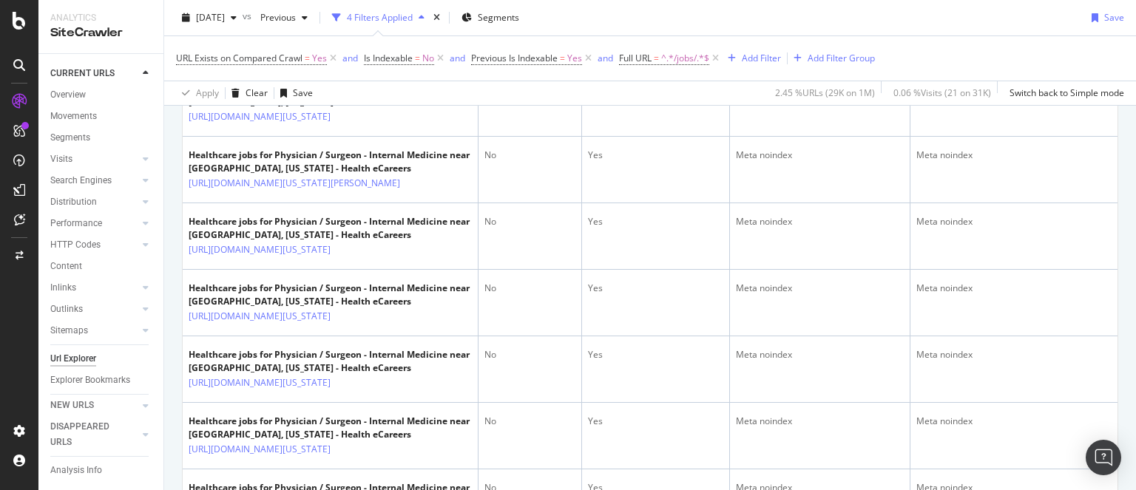
scroll to position [1032, 0]
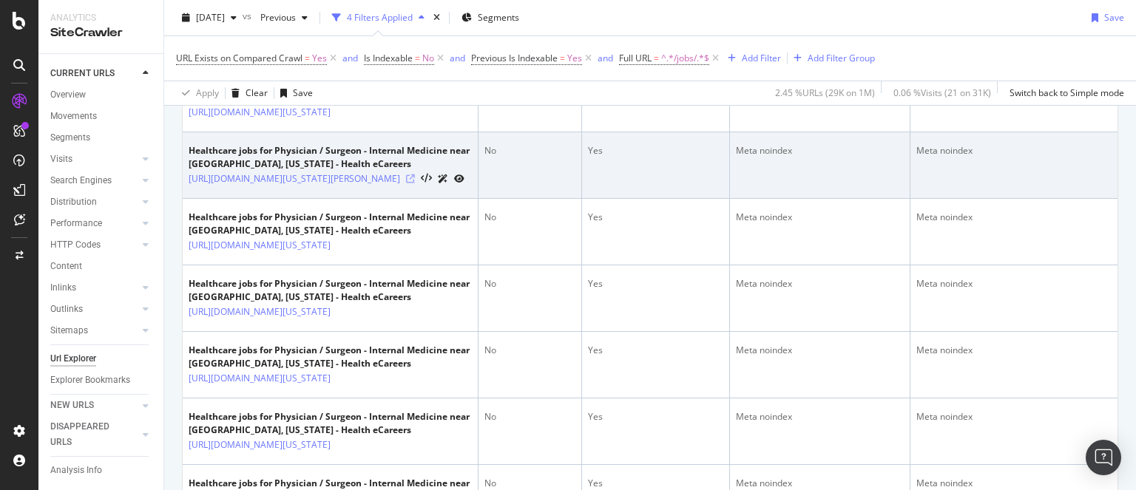
click at [415, 183] on icon at bounding box center [410, 178] width 9 height 9
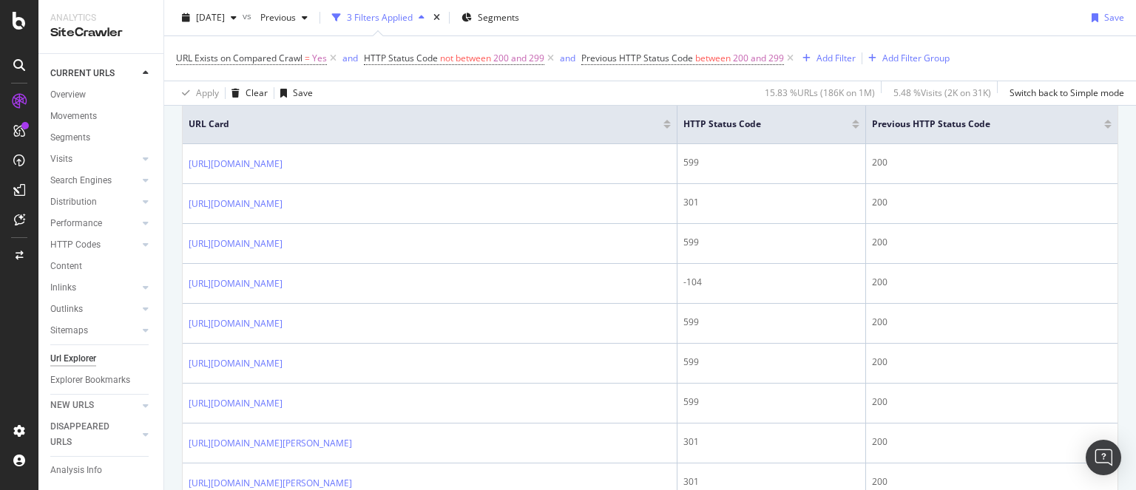
scroll to position [352, 0]
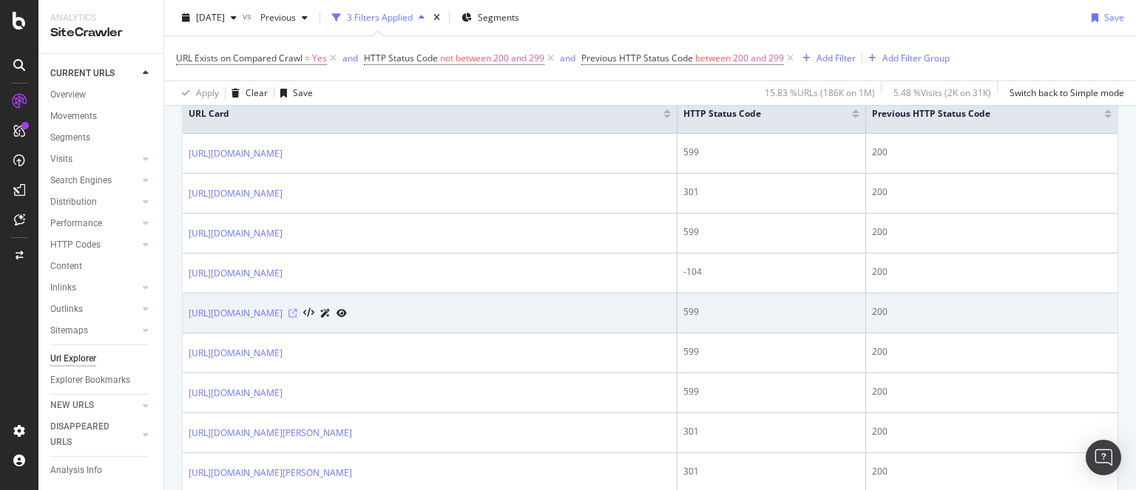
click at [297, 310] on icon at bounding box center [292, 313] width 9 height 9
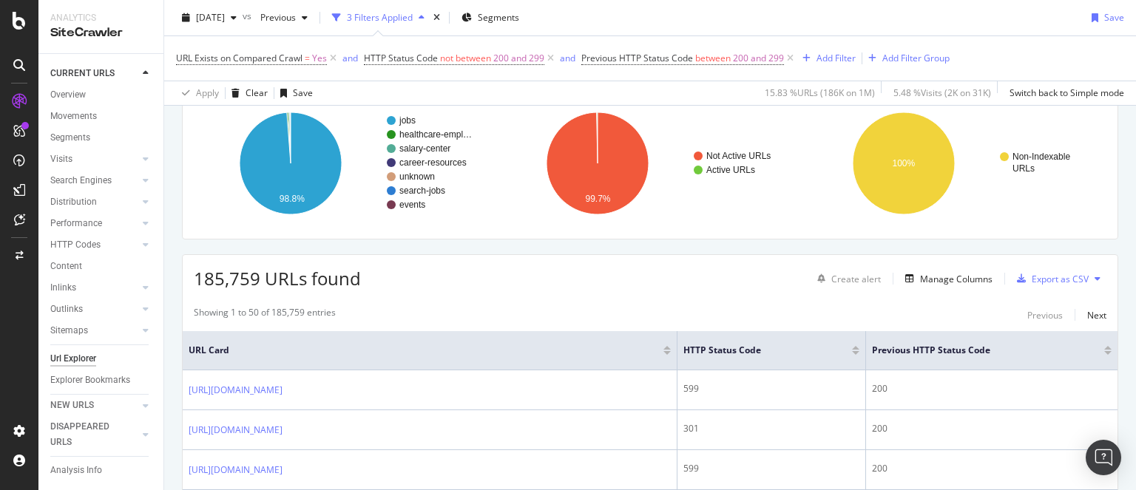
scroll to position [0, 0]
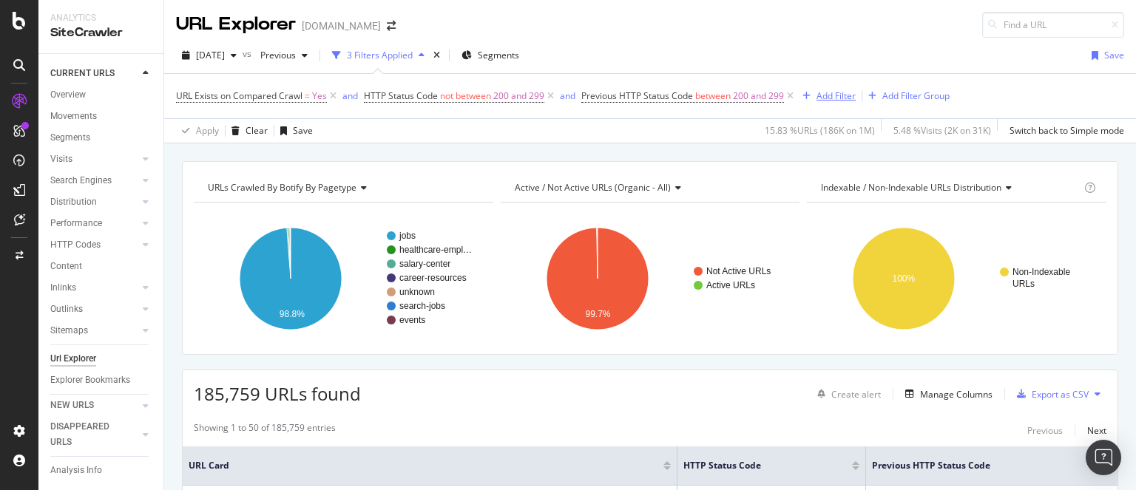
click at [838, 94] on div "Add Filter" at bounding box center [835, 95] width 39 height 13
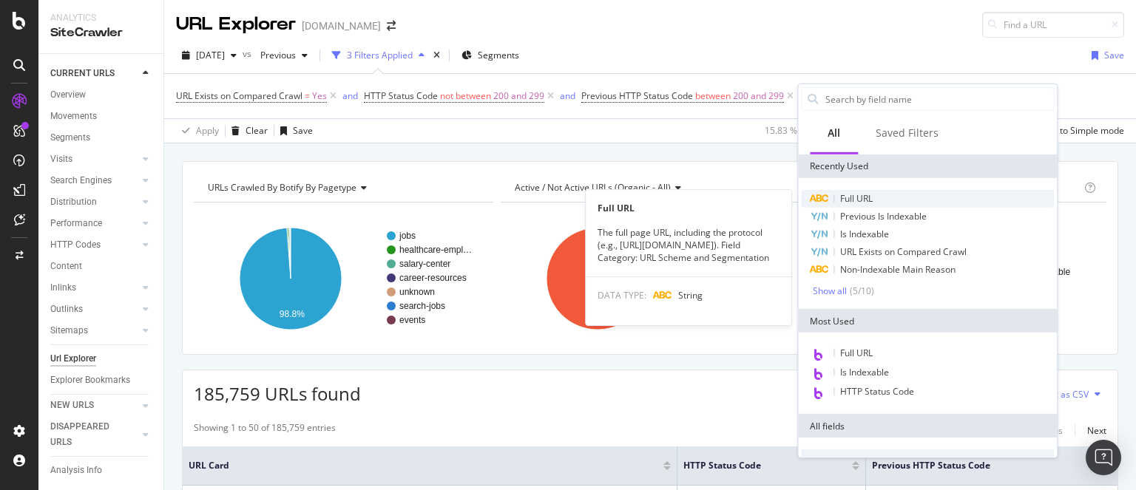
click at [858, 197] on span "Full URL" at bounding box center [856, 198] width 33 height 13
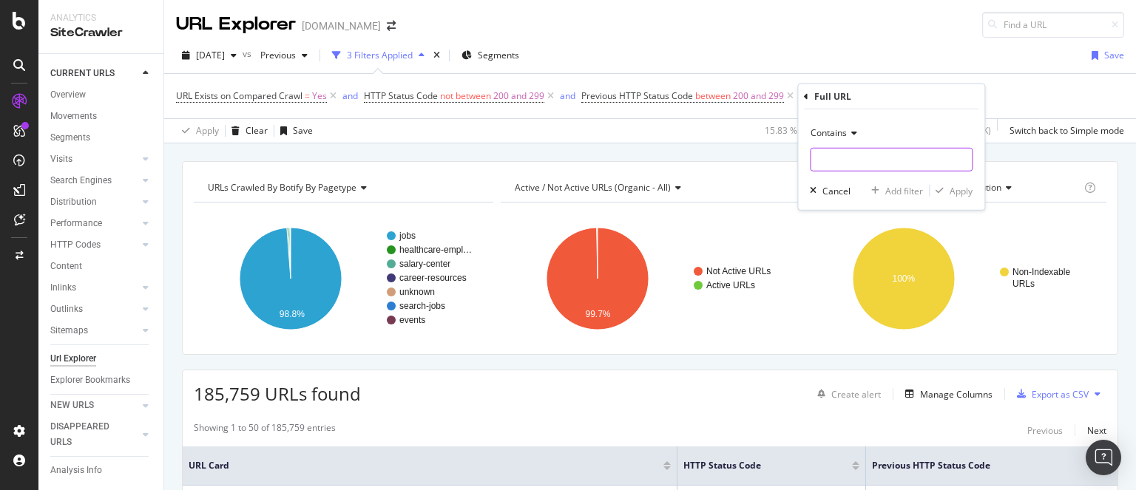
click at [845, 160] on input "text" at bounding box center [890, 160] width 161 height 24
type input "/job/"
click at [955, 190] on div "Apply" at bounding box center [960, 190] width 23 height 13
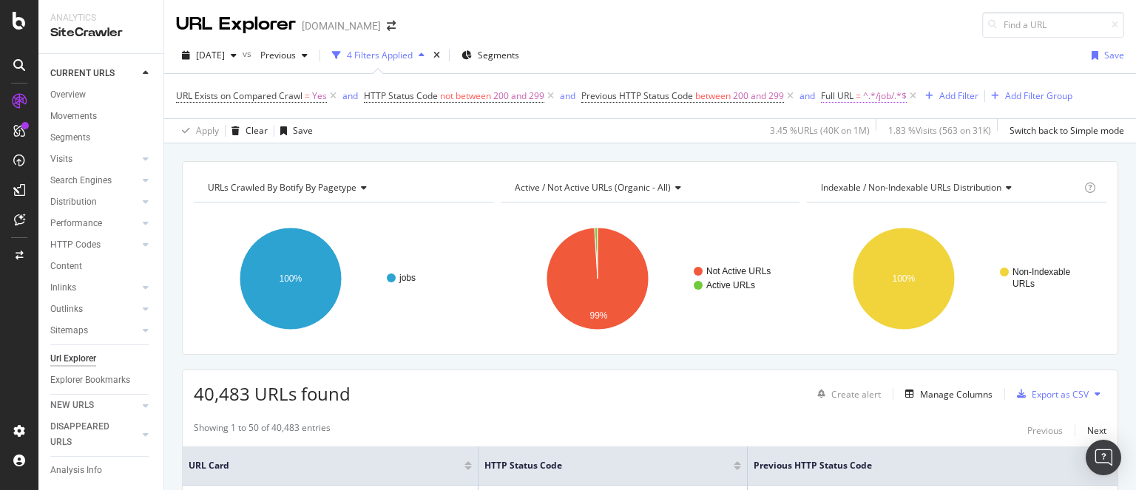
click at [883, 95] on span "^.*/job/.*$" at bounding box center [885, 96] width 44 height 21
click at [853, 157] on input "/job/" at bounding box center [905, 157] width 140 height 24
type input "/jobs/"
click at [985, 186] on div "Apply" at bounding box center [985, 187] width 23 height 13
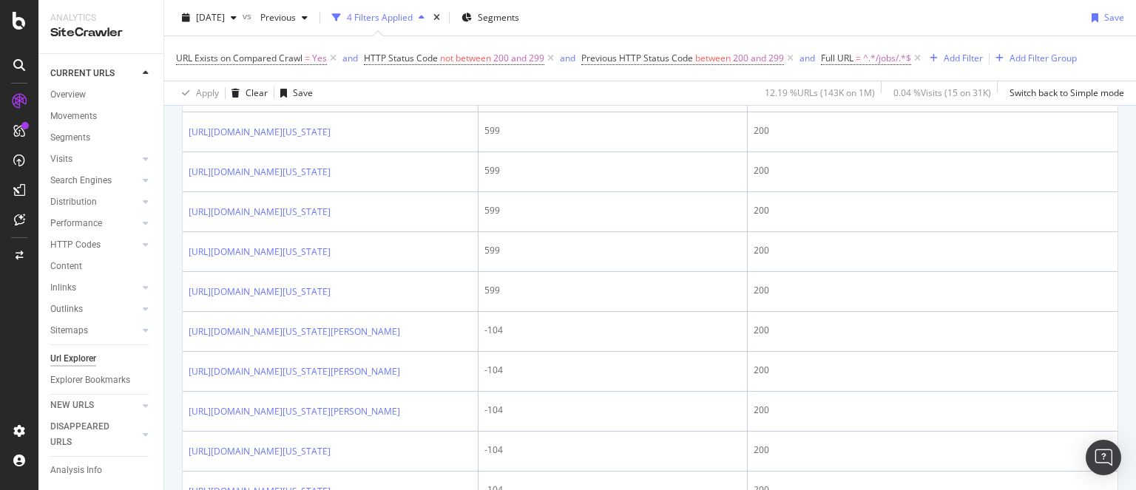
scroll to position [414, 0]
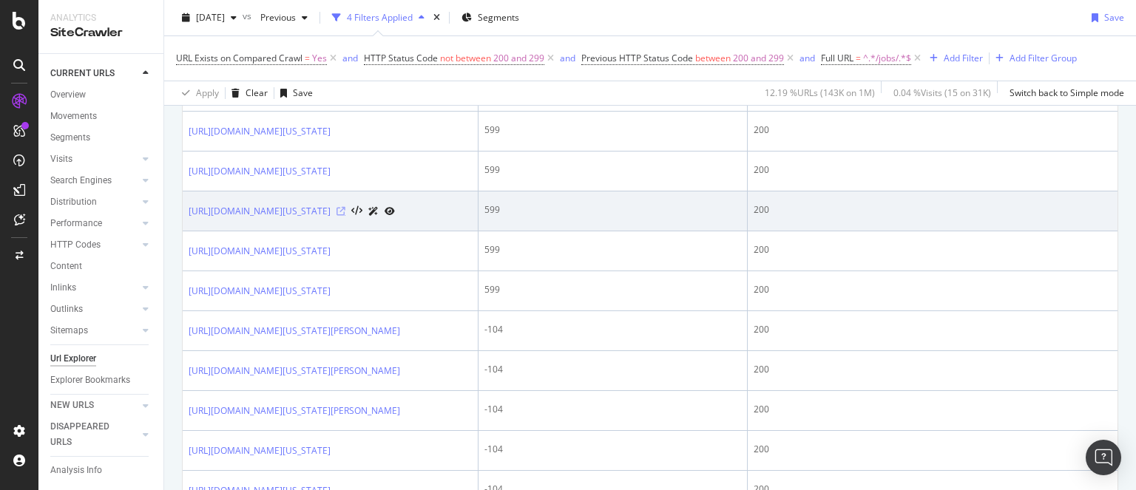
click at [345, 216] on icon at bounding box center [340, 211] width 9 height 9
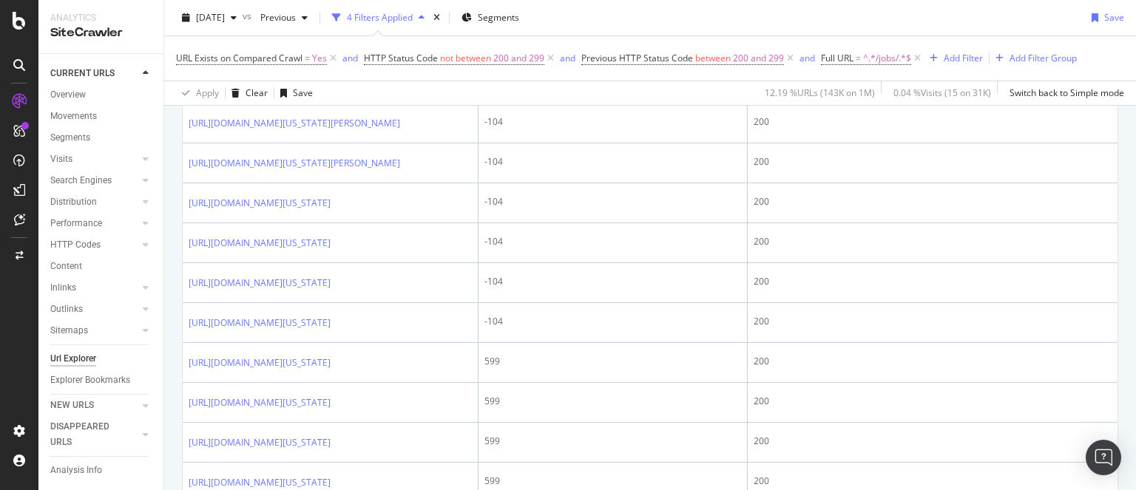
scroll to position [662, 0]
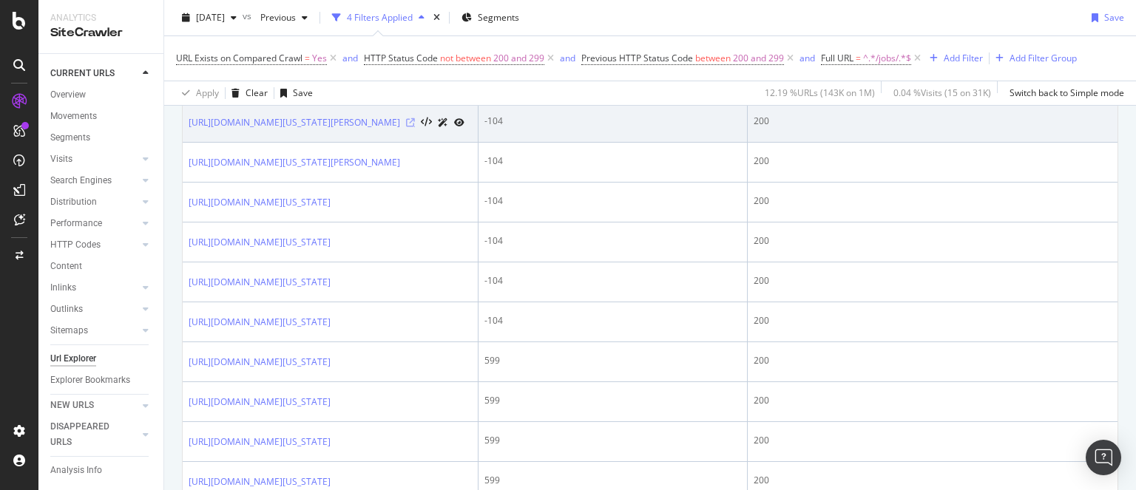
click at [414, 127] on icon at bounding box center [410, 122] width 9 height 9
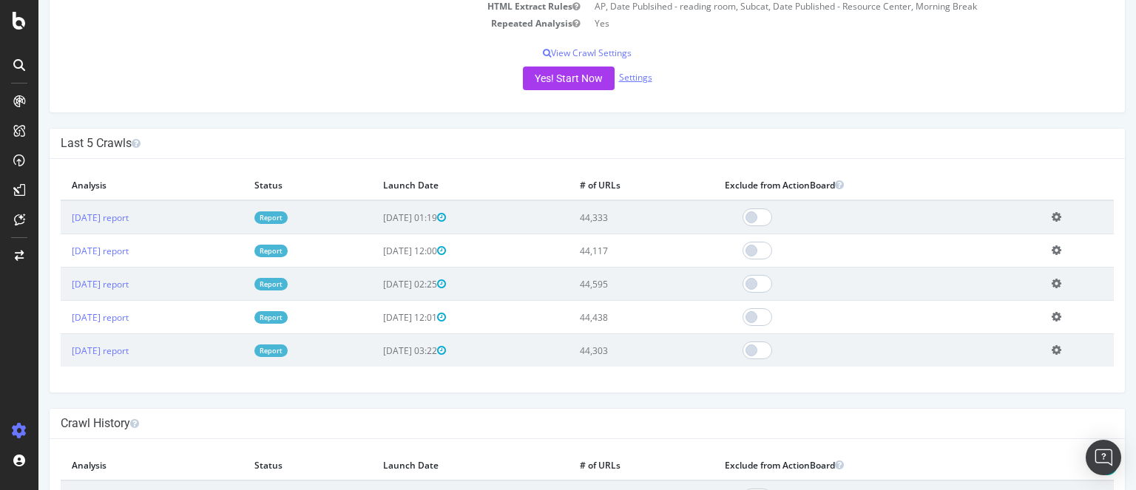
scroll to position [322, 0]
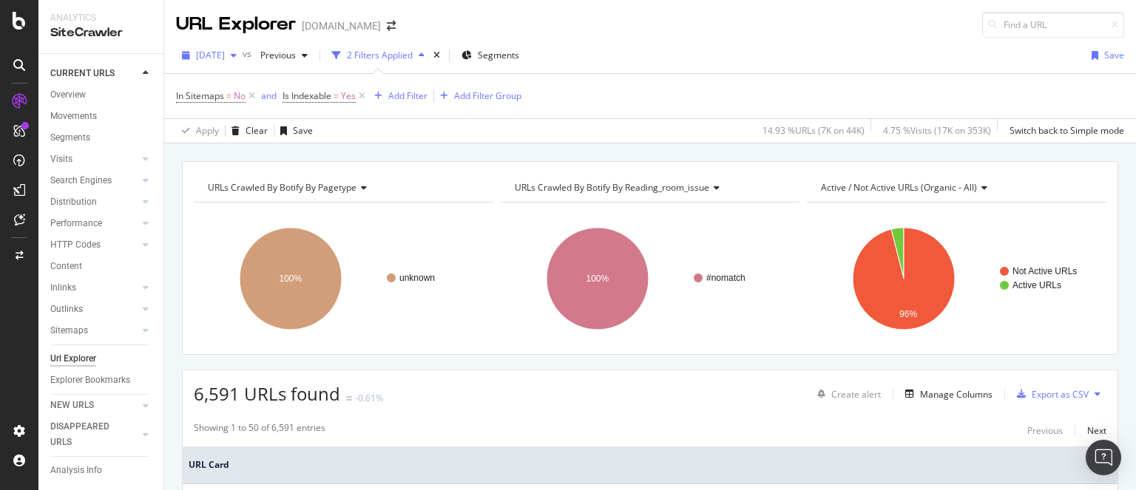
click at [225, 54] on span "[DATE]" at bounding box center [210, 55] width 29 height 13
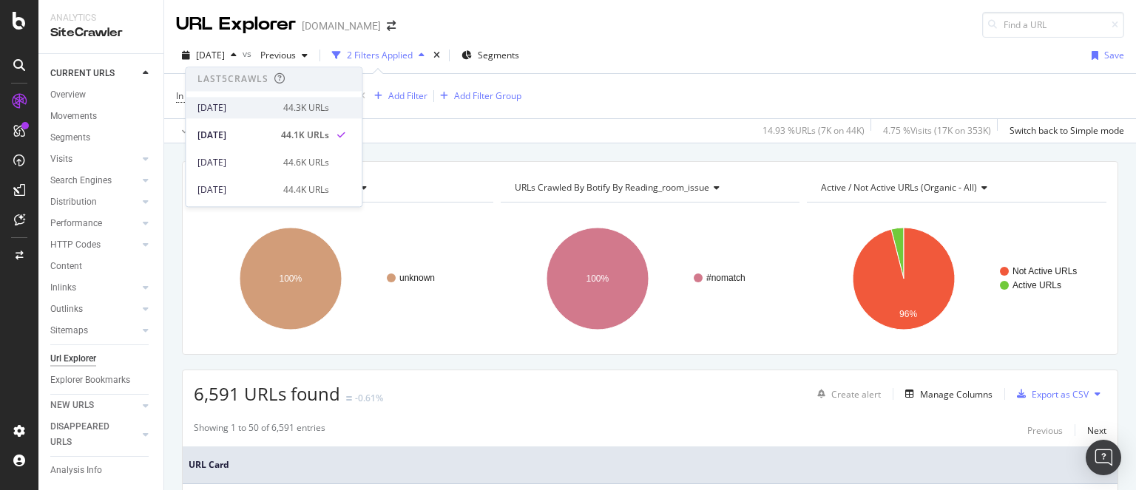
click at [252, 109] on div "[DATE]" at bounding box center [235, 107] width 77 height 13
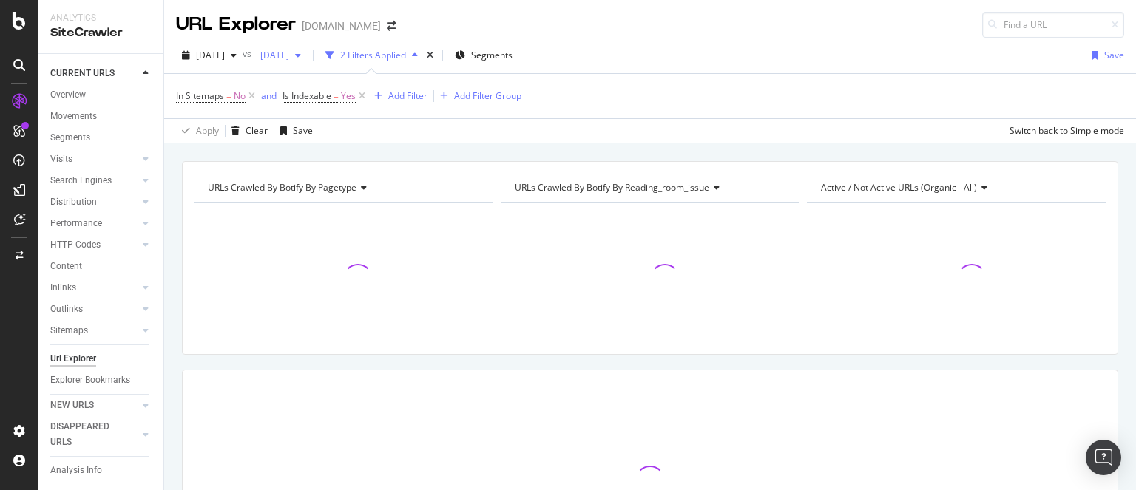
click at [289, 52] on span "[DATE]" at bounding box center [271, 55] width 35 height 13
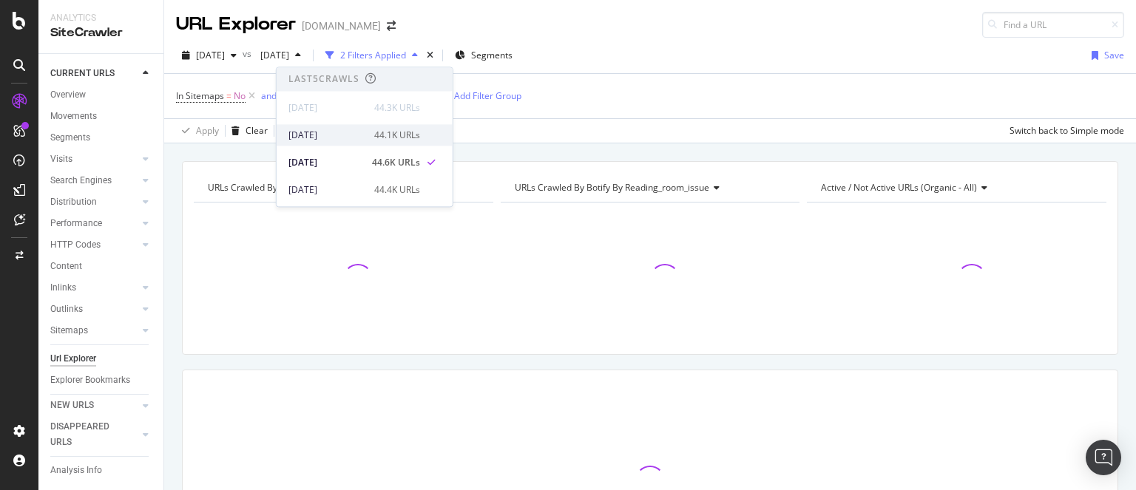
click at [330, 135] on div "[DATE]" at bounding box center [326, 135] width 77 height 13
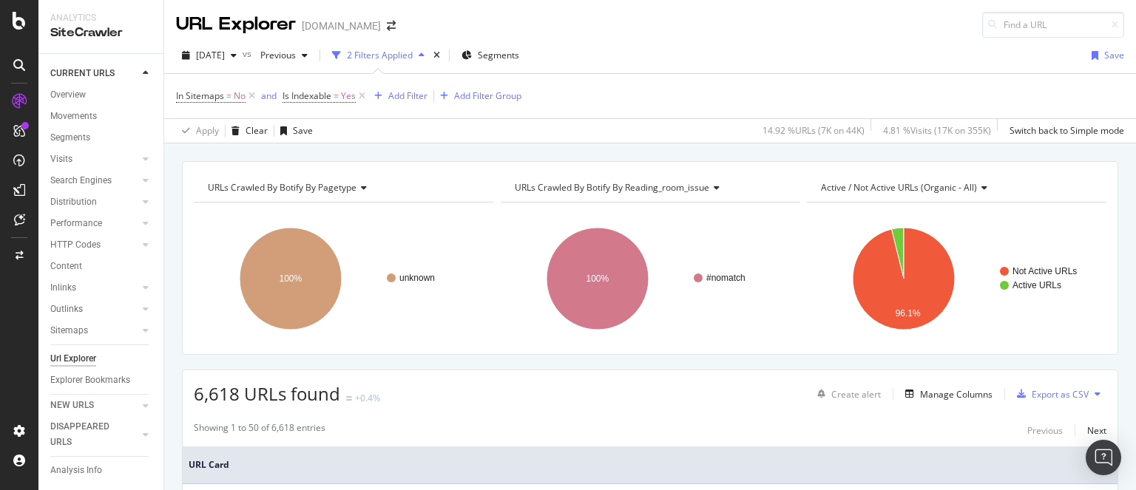
click at [214, 387] on span "6,618 URLs found" at bounding box center [267, 393] width 146 height 24
copy span "6,618"
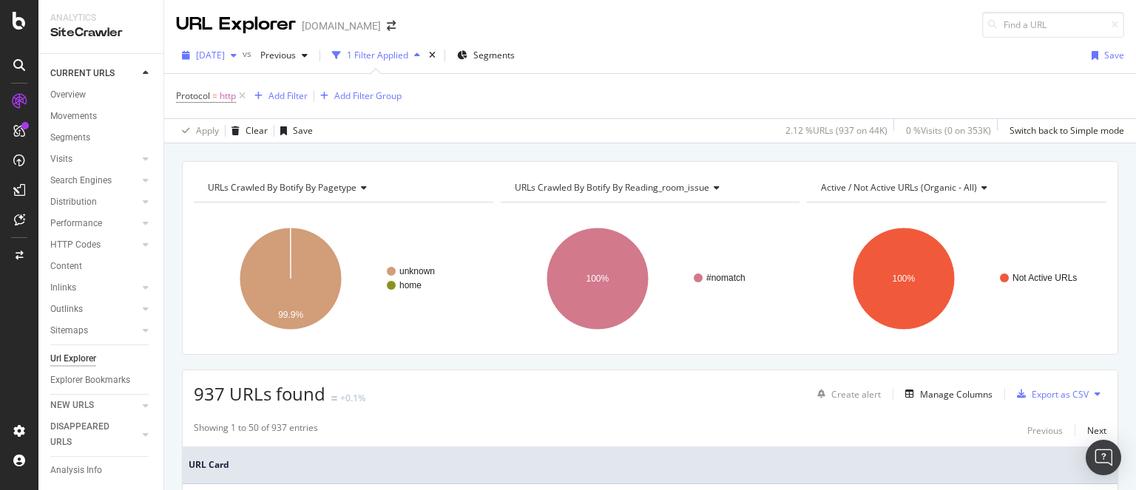
click at [234, 47] on div "[DATE]" at bounding box center [209, 55] width 67 height 22
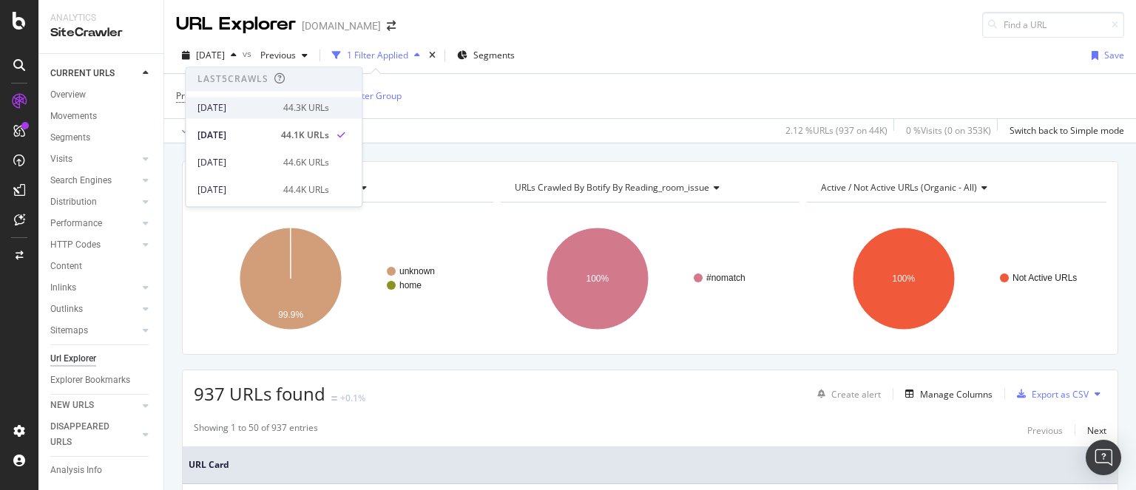
click at [237, 105] on div "[DATE]" at bounding box center [235, 107] width 77 height 13
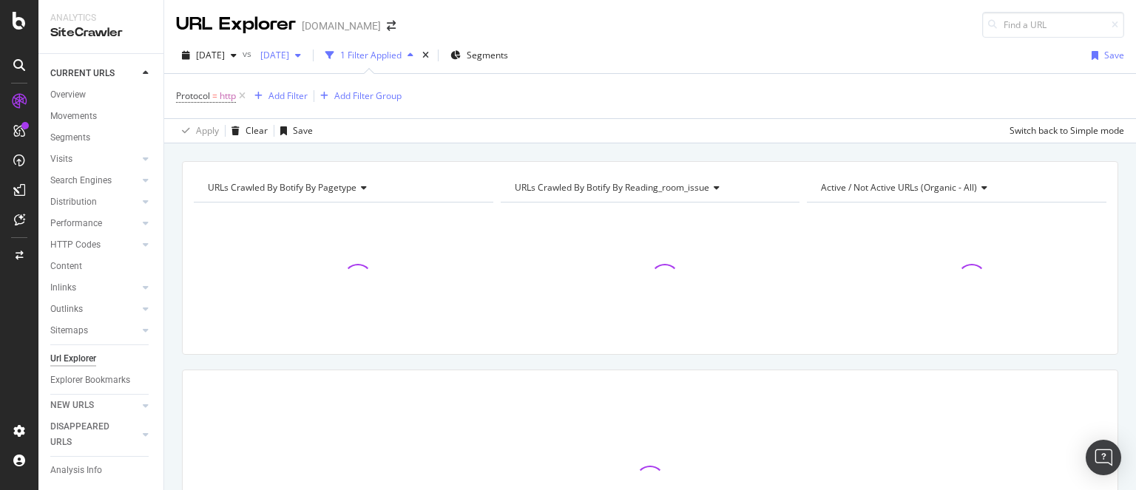
click at [289, 54] on span "[DATE]" at bounding box center [271, 55] width 35 height 13
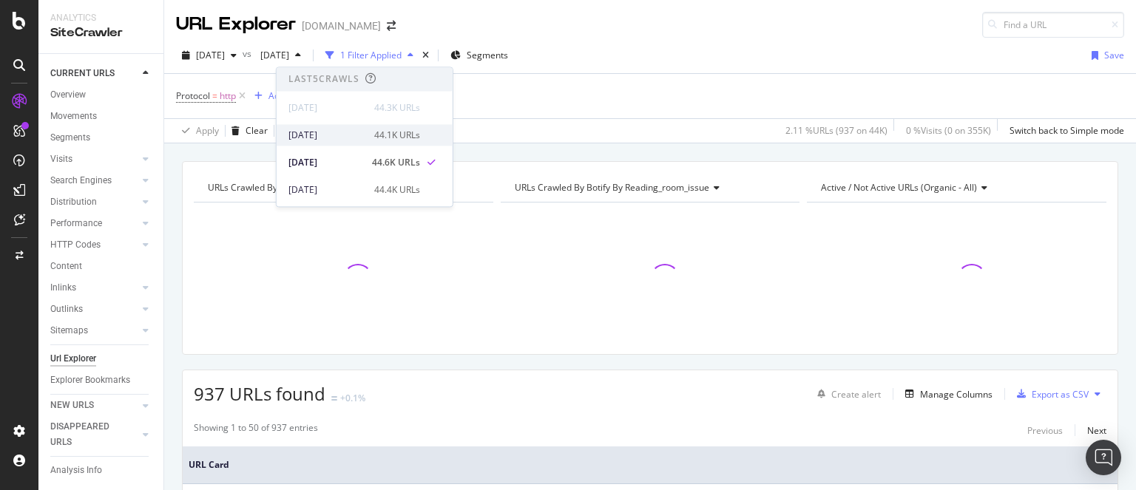
click at [334, 135] on div "[DATE]" at bounding box center [326, 135] width 77 height 13
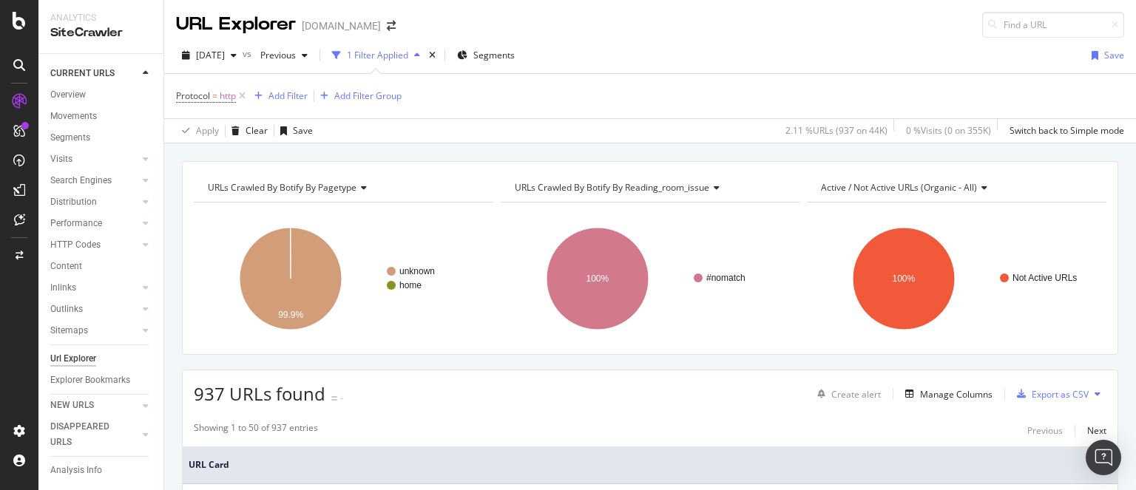
click at [214, 388] on span "937 URLs found" at bounding box center [260, 393] width 132 height 24
copy span "937"
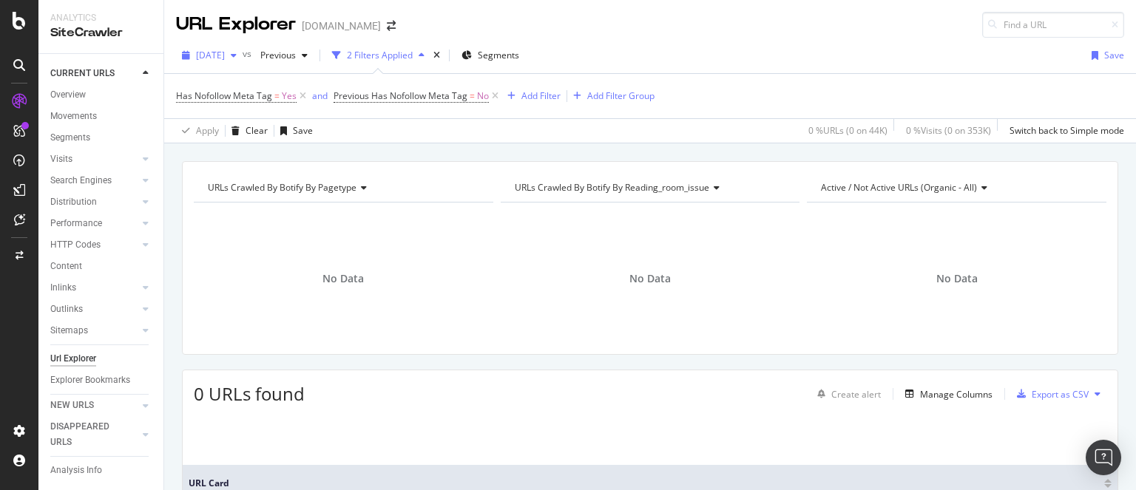
click at [225, 52] on span "[DATE]" at bounding box center [210, 55] width 29 height 13
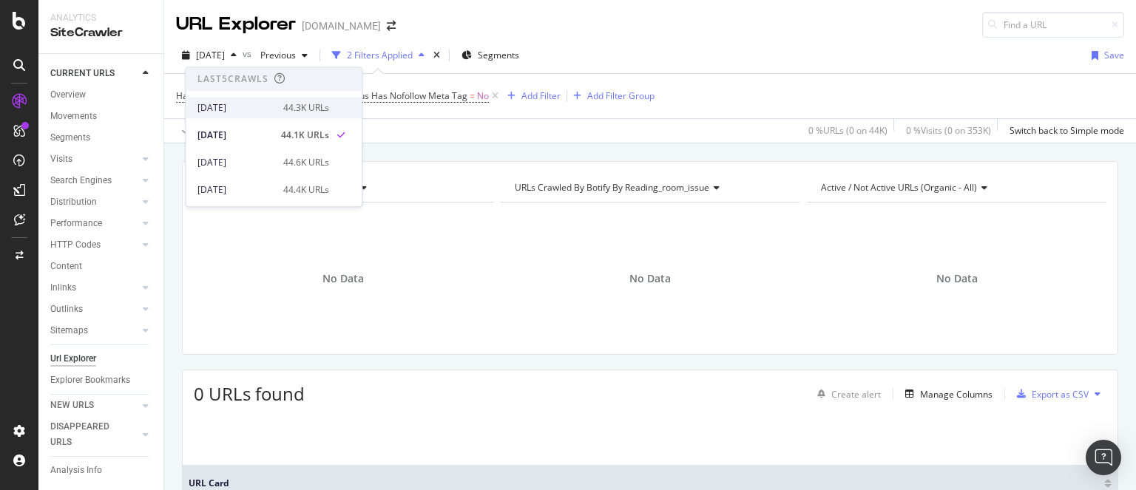
click at [240, 103] on div "[DATE]" at bounding box center [235, 107] width 77 height 13
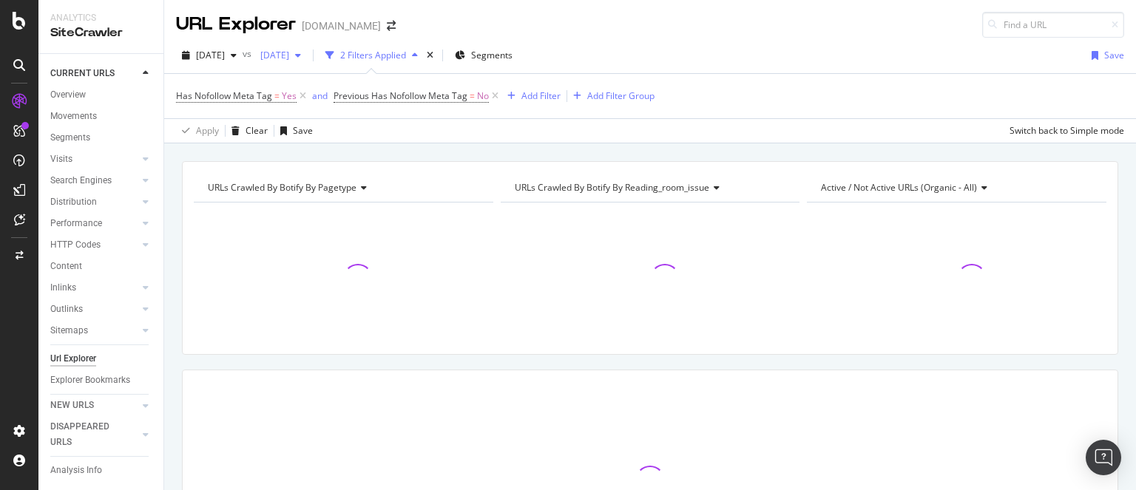
click at [307, 61] on div "[DATE]" at bounding box center [280, 55] width 52 height 22
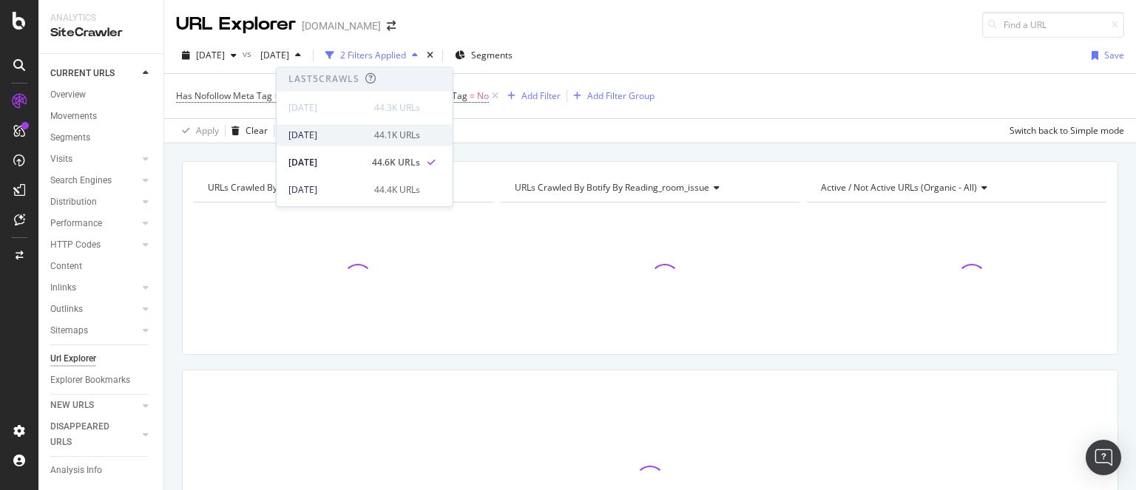
click at [333, 143] on div "2025 Sep. 21st 44.1K URLs" at bounding box center [364, 134] width 176 height 21
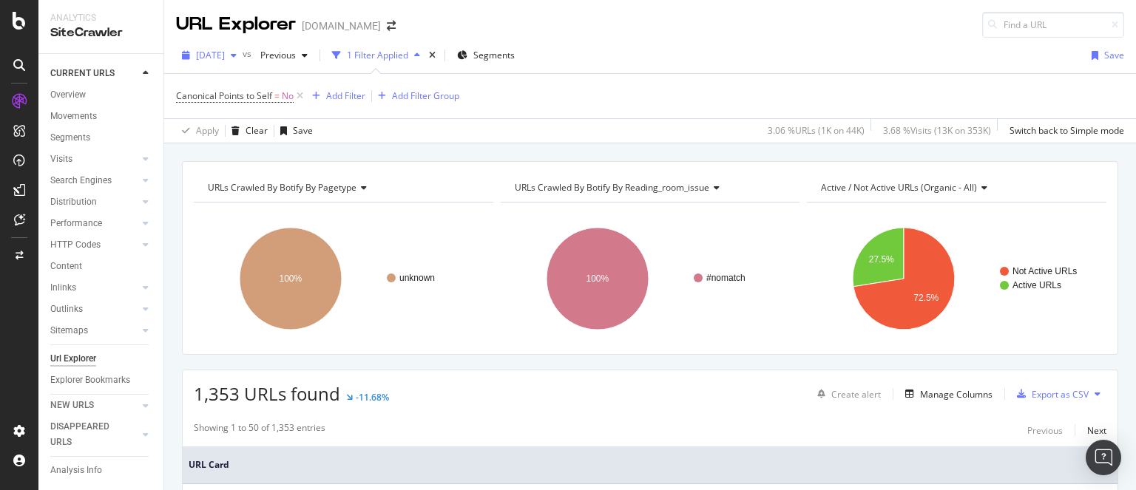
click at [225, 58] on span "[DATE]" at bounding box center [210, 55] width 29 height 13
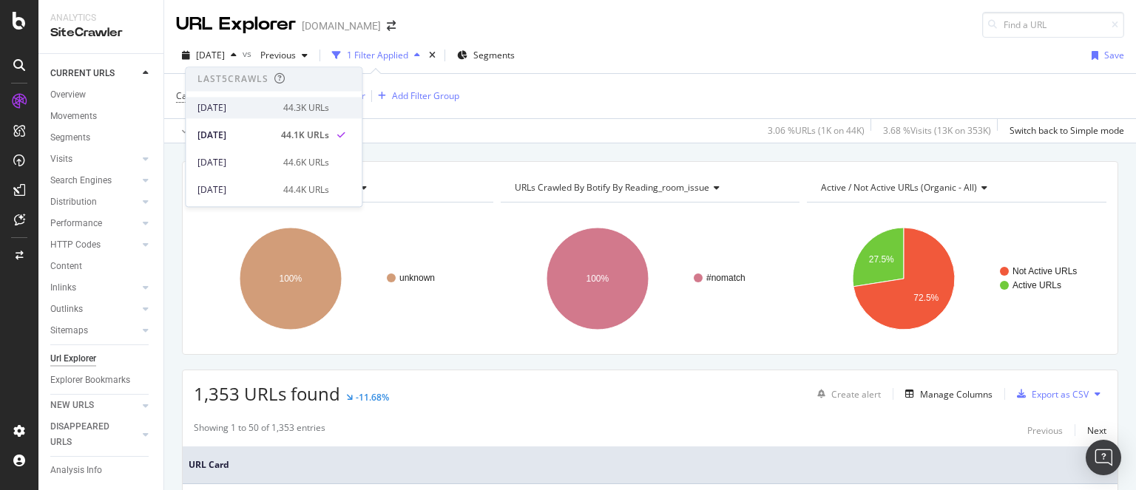
click at [251, 106] on div "[DATE]" at bounding box center [235, 107] width 77 height 13
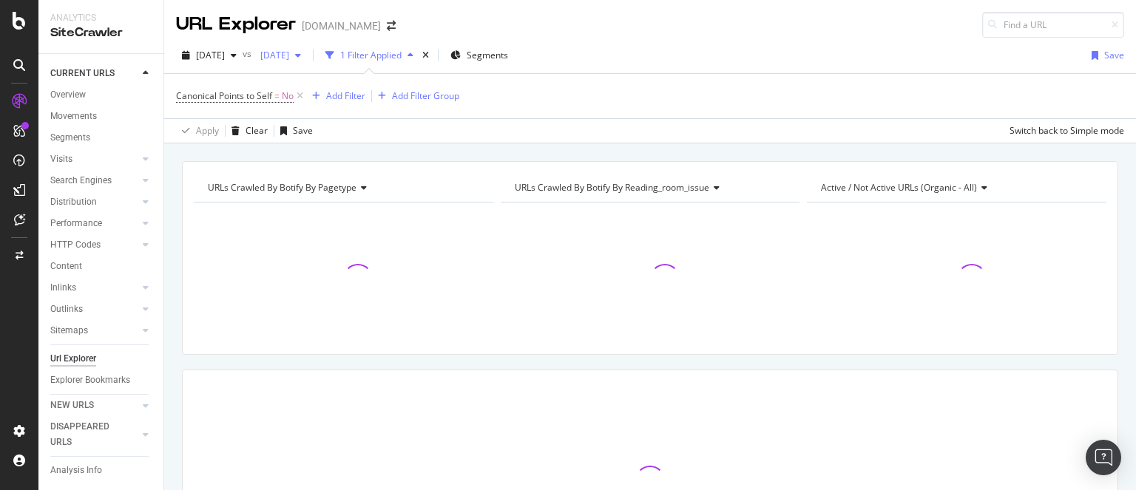
click at [289, 56] on span "[DATE]" at bounding box center [271, 55] width 35 height 13
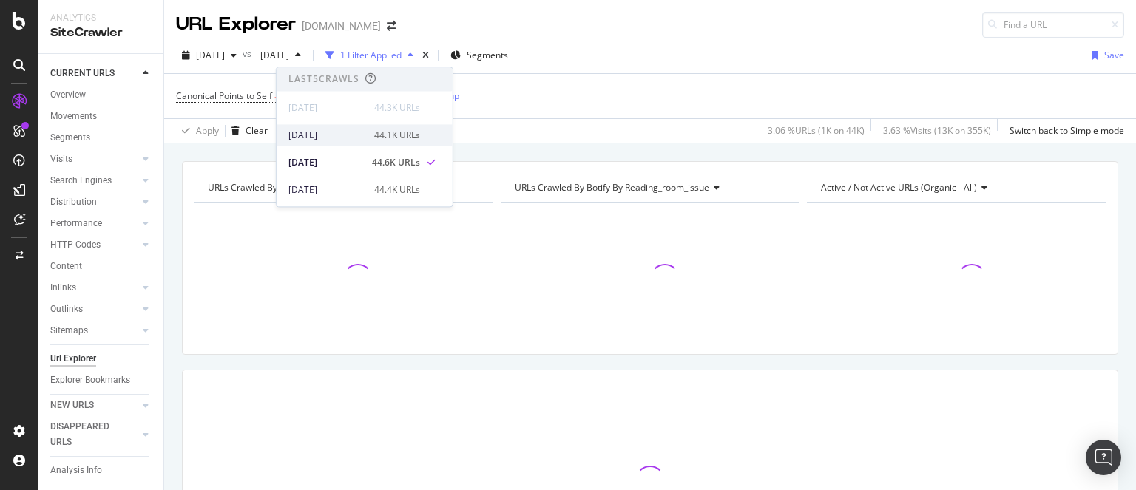
click at [330, 132] on div "[DATE]" at bounding box center [326, 135] width 77 height 13
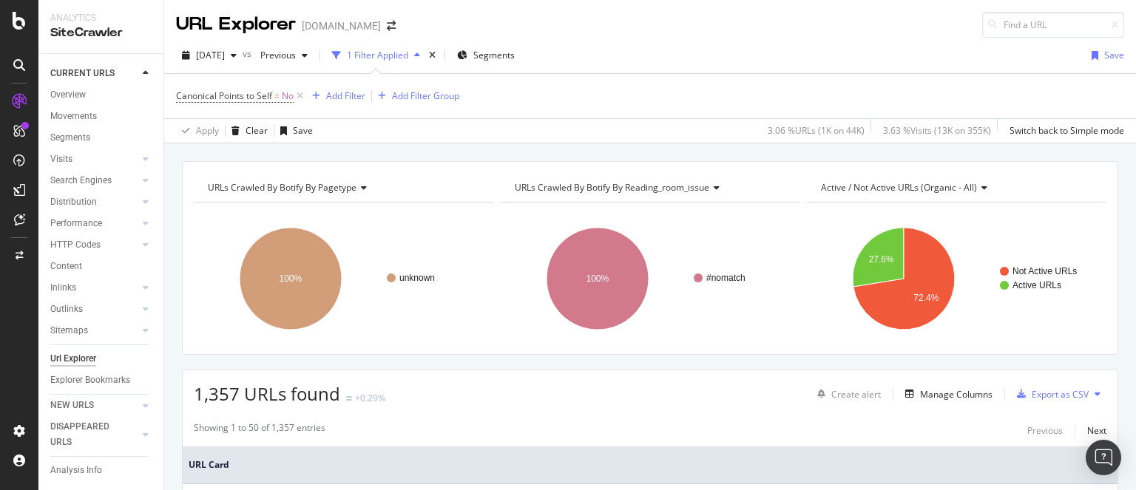
click at [221, 394] on span "1,357 URLs found" at bounding box center [267, 393] width 146 height 24
copy span "1,357"
click at [221, 394] on span "1,357 URLs found" at bounding box center [267, 393] width 146 height 24
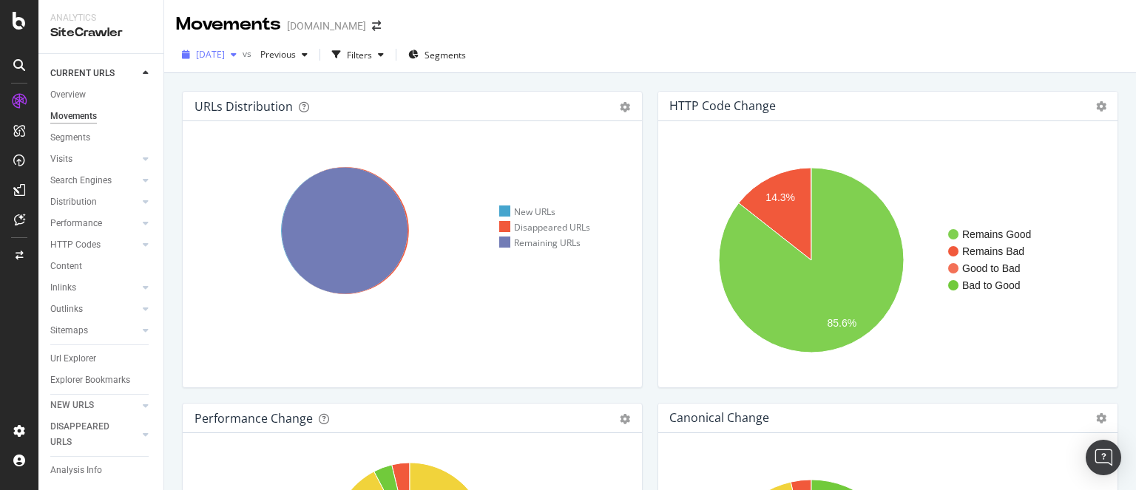
click at [225, 57] on span "[DATE]" at bounding box center [210, 54] width 29 height 13
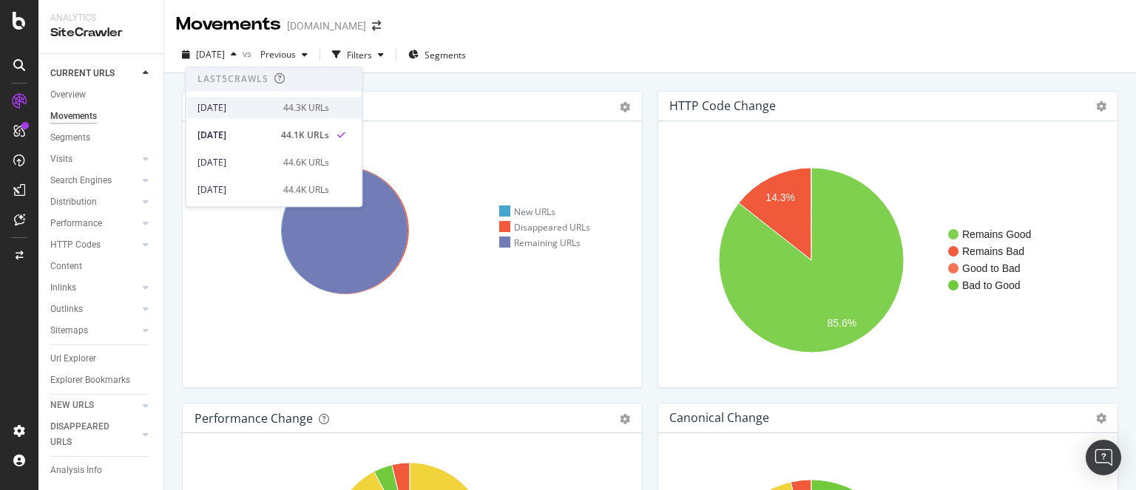
click at [246, 100] on div "[DATE] 44.3K URLs" at bounding box center [274, 107] width 176 height 21
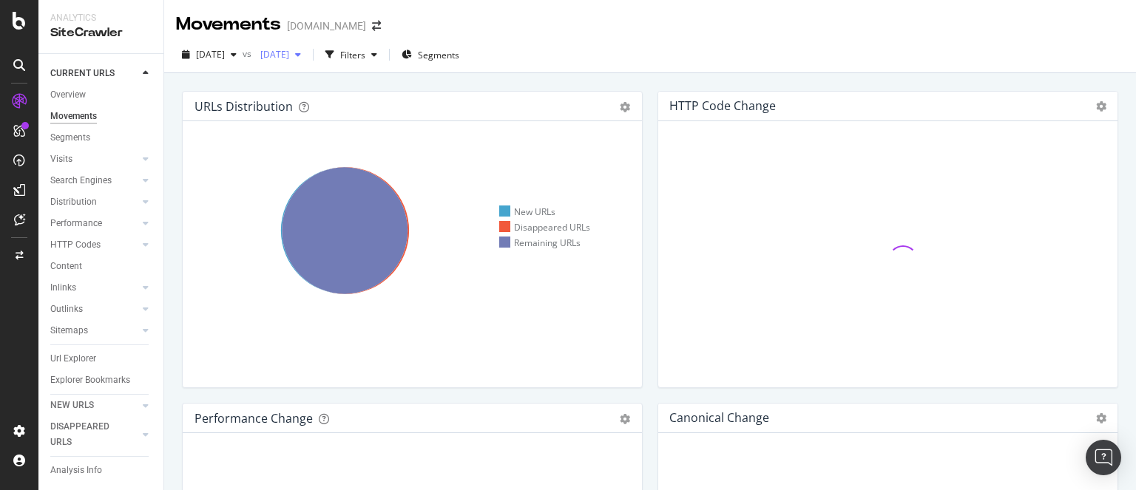
click at [289, 55] on span "2025 Sep. 15th" at bounding box center [271, 54] width 35 height 13
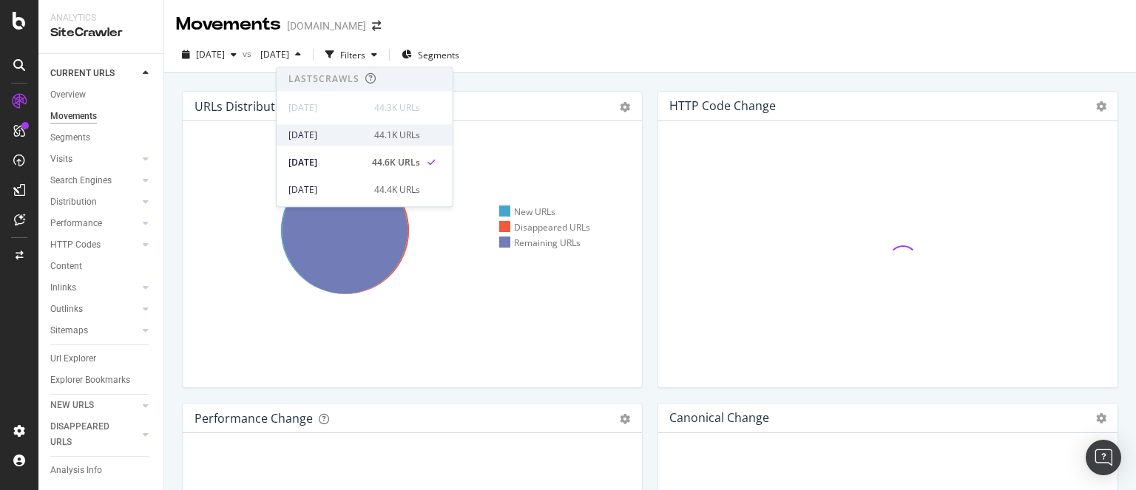
click at [337, 134] on div "2025 Sep. 21st" at bounding box center [326, 135] width 77 height 13
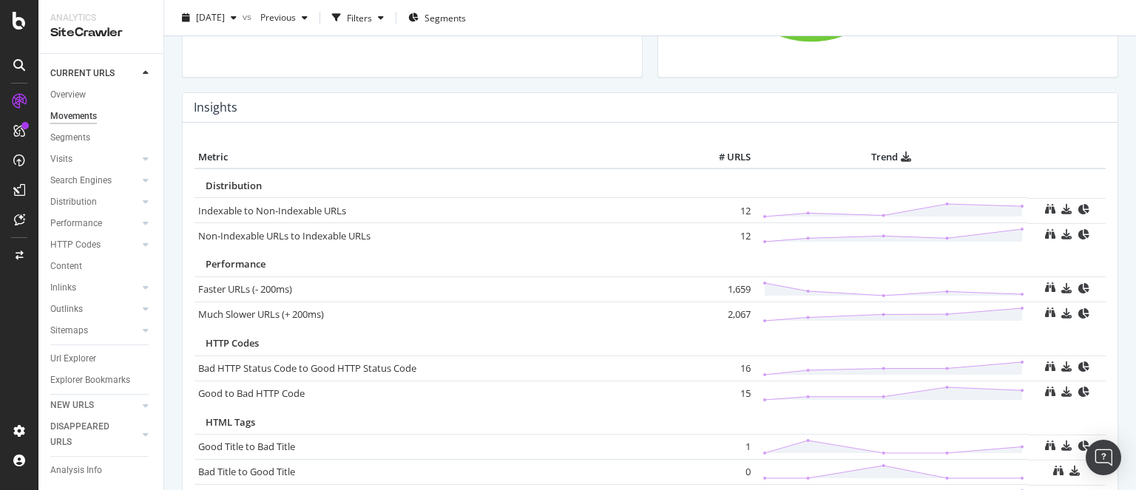
scroll to position [623, 0]
click at [731, 285] on td "1,659" at bounding box center [724, 288] width 59 height 25
copy td "1,659"
click at [731, 285] on td "1,659" at bounding box center [724, 288] width 59 height 25
click at [735, 317] on td "2,067" at bounding box center [724, 313] width 59 height 25
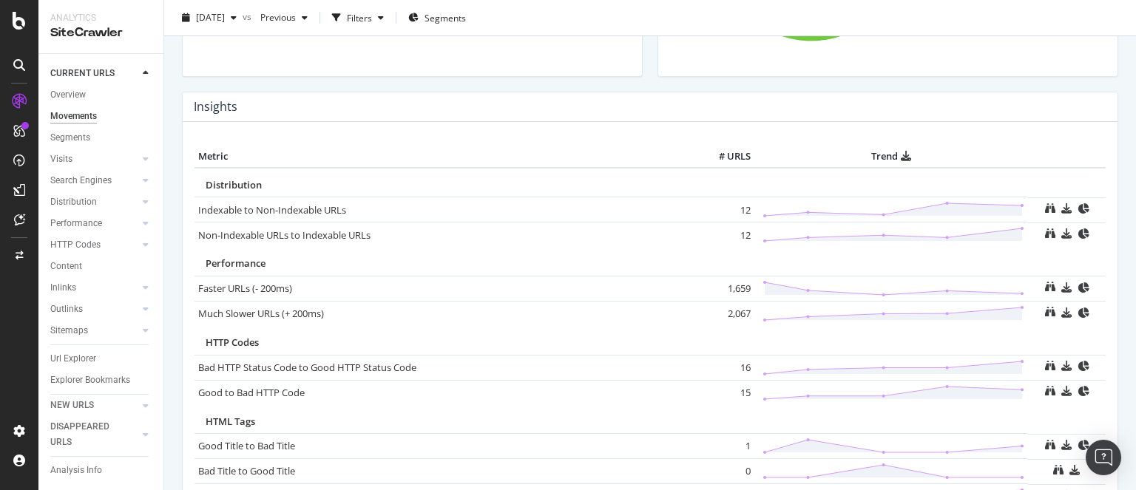
copy td "2,067"
click at [735, 317] on td "2,067" at bounding box center [724, 313] width 59 height 25
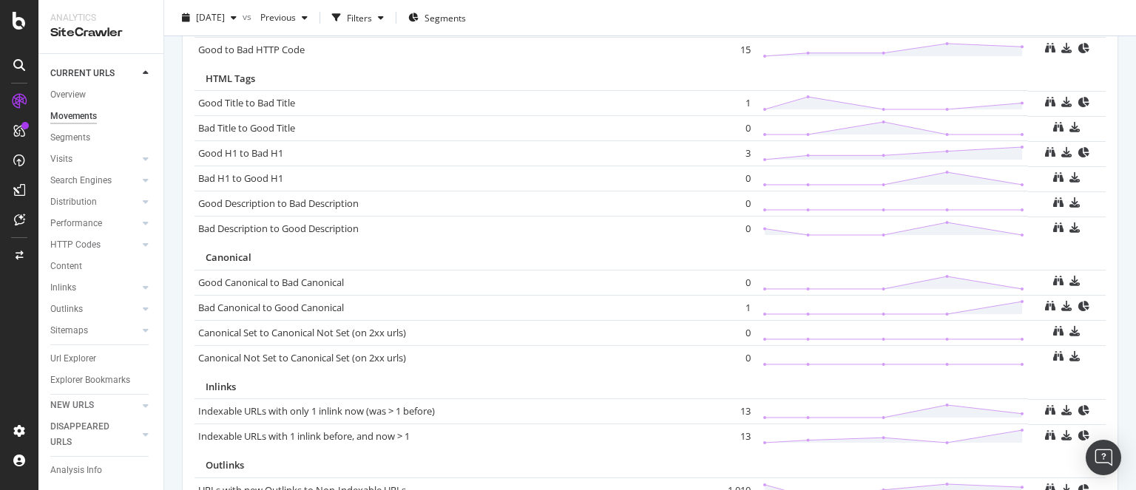
scroll to position [1017, 0]
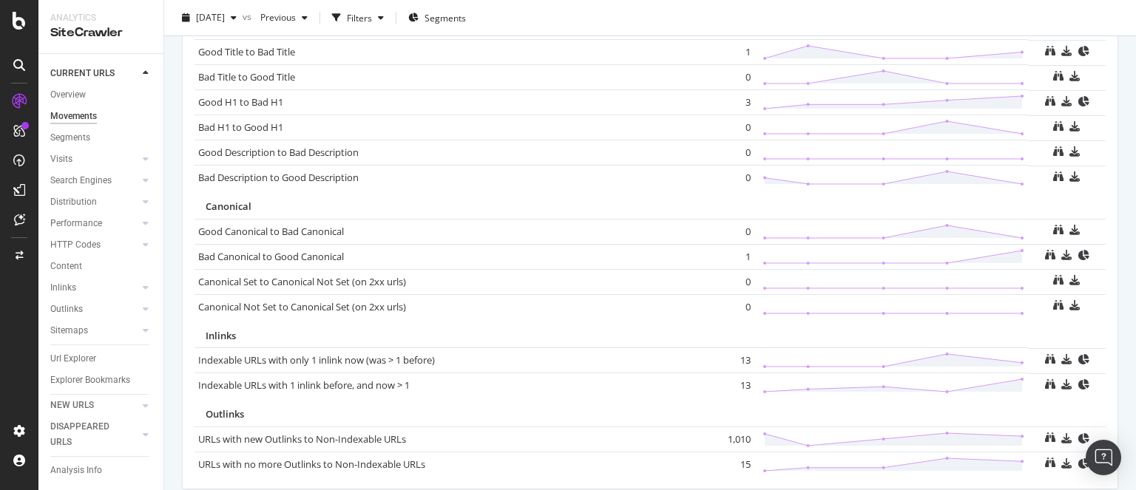
click at [727, 431] on td "1,010" at bounding box center [724, 439] width 59 height 25
copy td "1,010"
click at [727, 431] on td "1,010" at bounding box center [724, 439] width 59 height 25
click at [13, 20] on icon at bounding box center [19, 21] width 13 height 18
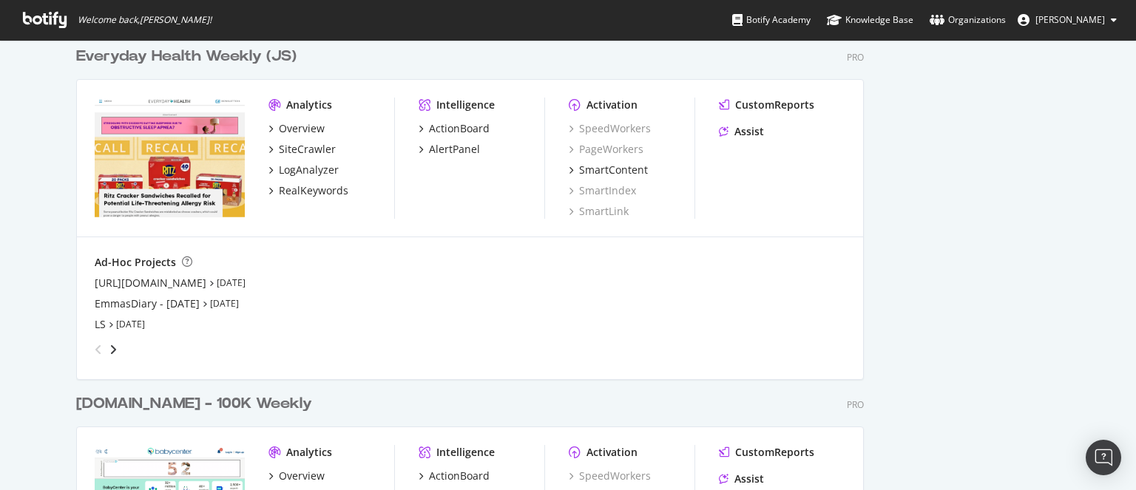
scroll to position [2028, 0]
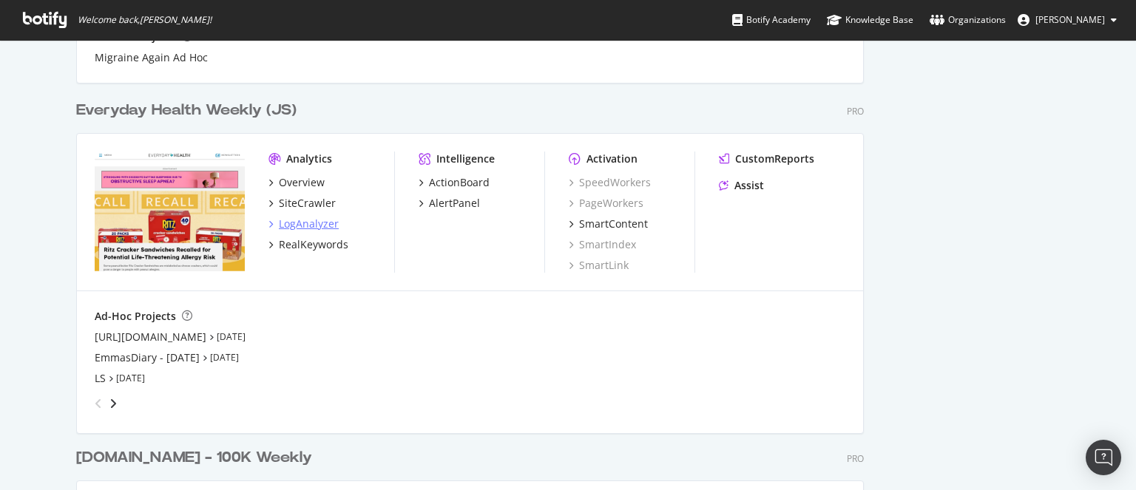
click at [305, 228] on div "LogAnalyzer" at bounding box center [309, 224] width 60 height 15
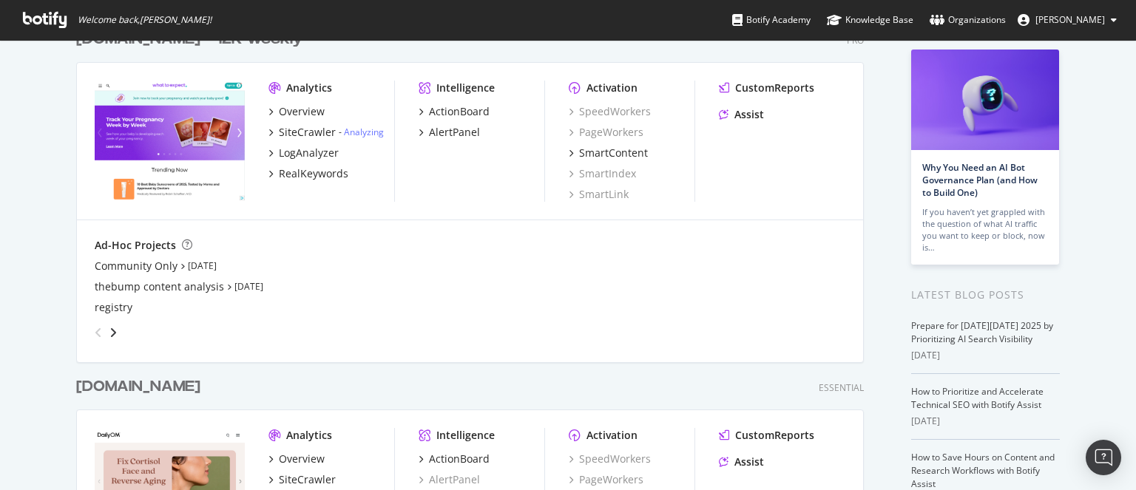
scroll to position [0, 0]
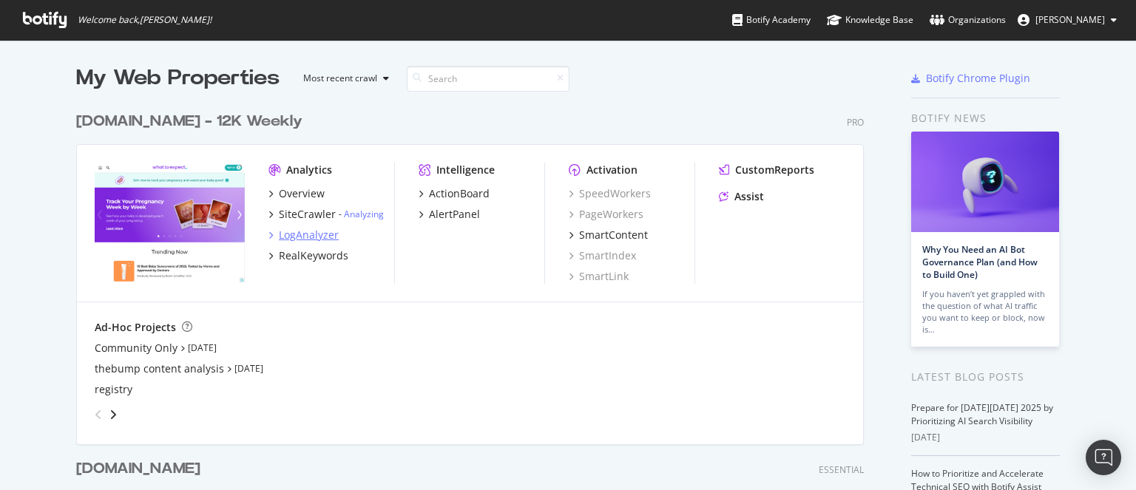
click at [317, 233] on div "LogAnalyzer" at bounding box center [309, 235] width 60 height 15
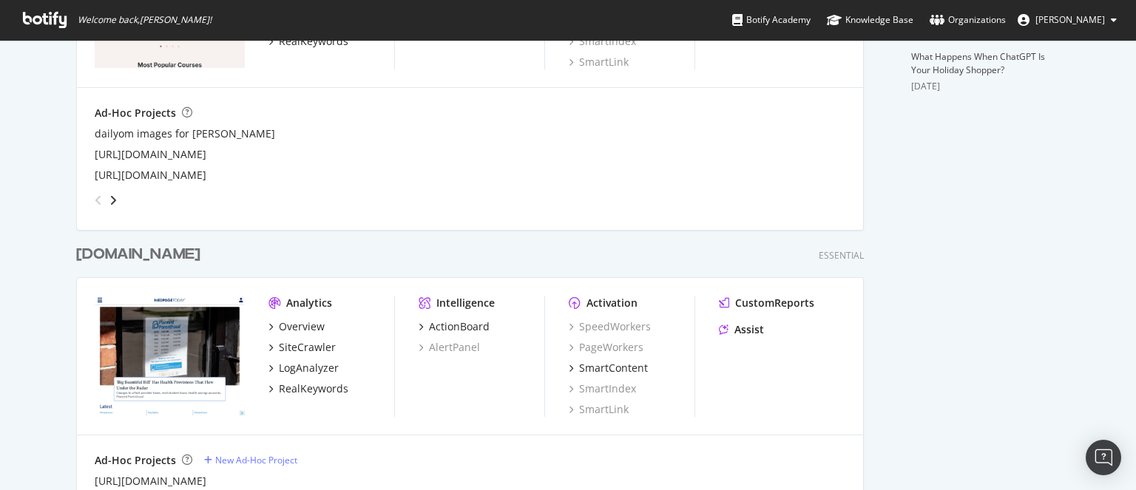
scroll to position [565, 0]
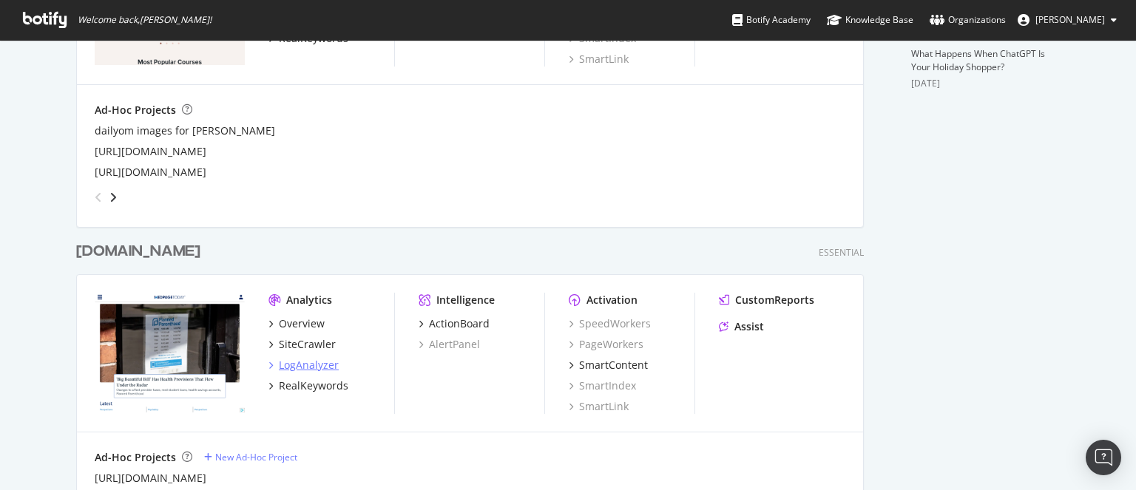
click at [302, 362] on div "LogAnalyzer" at bounding box center [309, 365] width 60 height 15
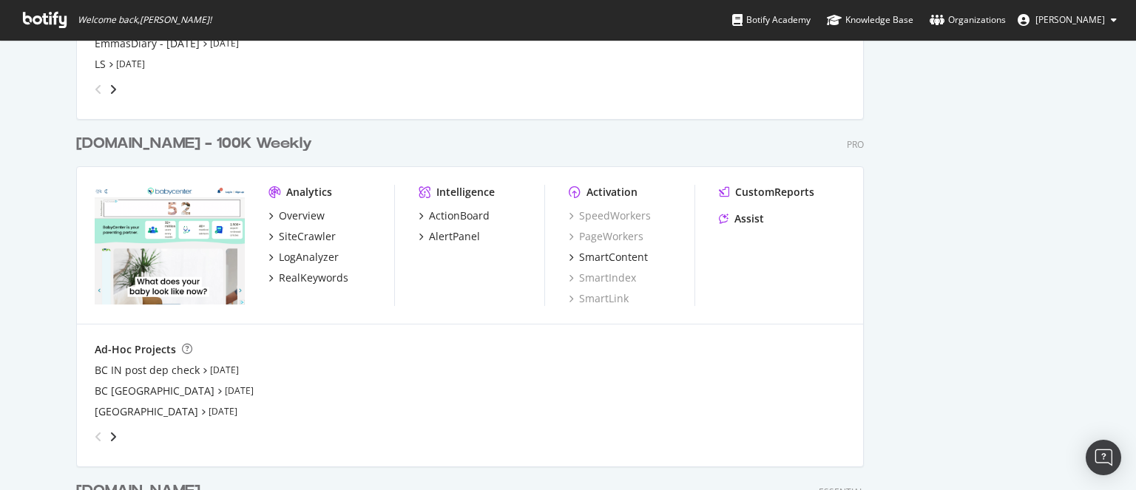
scroll to position [2342, 0]
click at [294, 257] on div "LogAnalyzer" at bounding box center [309, 257] width 60 height 15
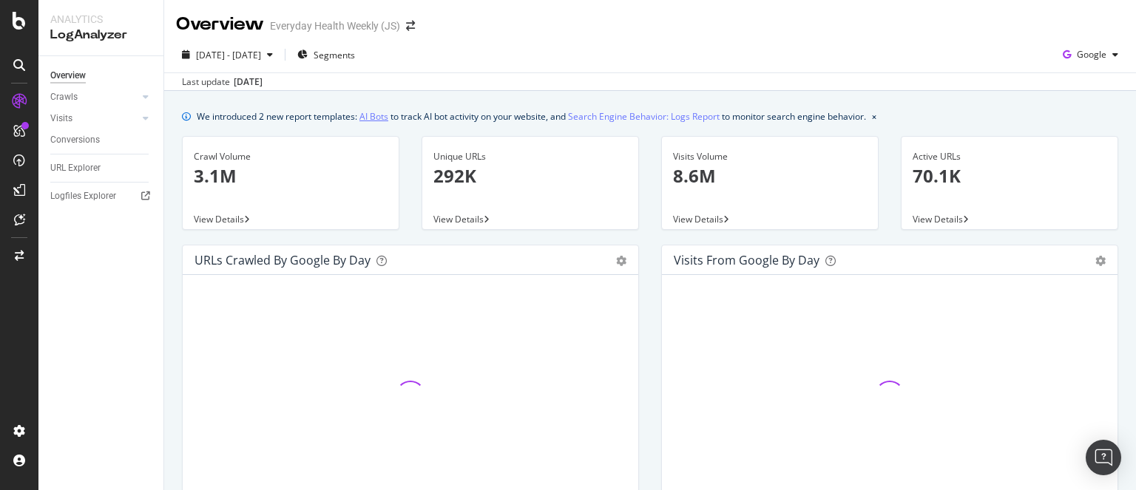
click at [367, 114] on link "AI Bots" at bounding box center [373, 117] width 29 height 16
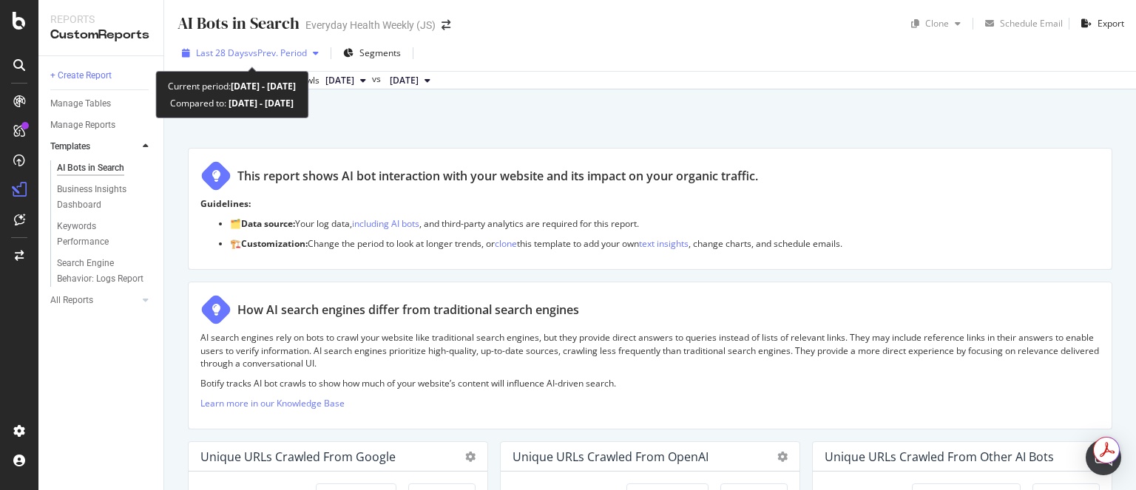
click at [237, 54] on span "Last 28 Days" at bounding box center [222, 53] width 52 height 13
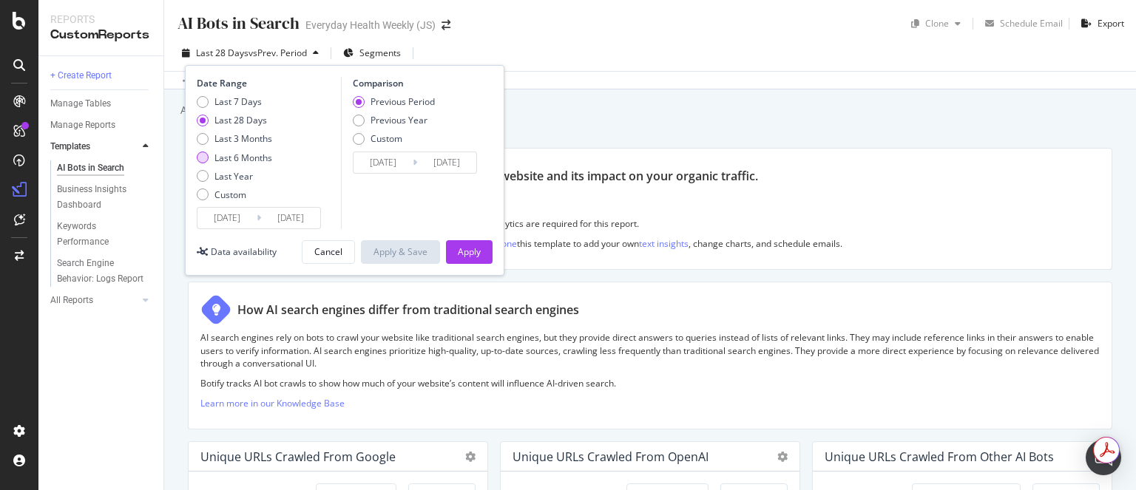
click at [240, 154] on div "Last 6 Months" at bounding box center [243, 158] width 58 height 13
type input "[DATE]"
click at [472, 254] on div "Apply" at bounding box center [469, 251] width 23 height 13
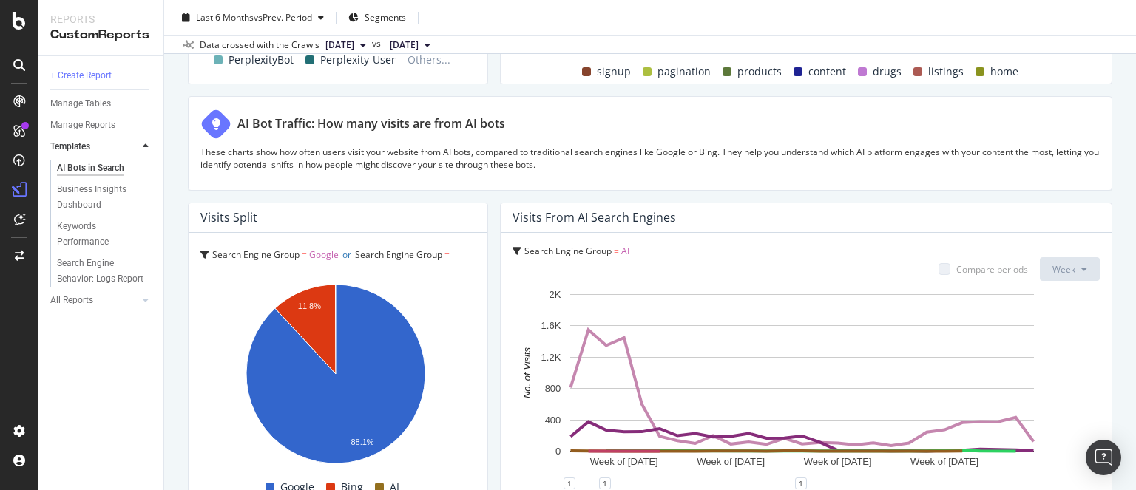
scroll to position [2632, 0]
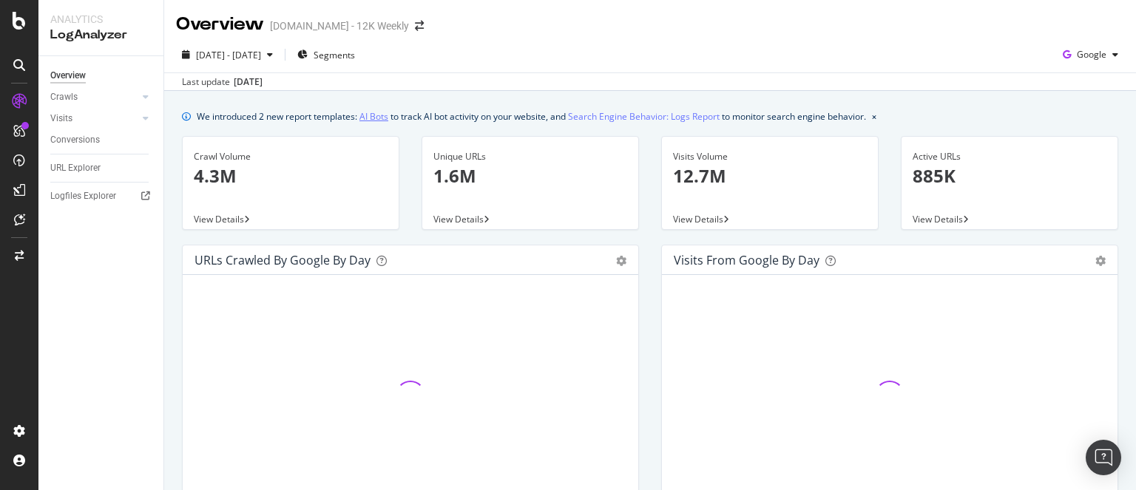
click at [388, 116] on link "AI Bots" at bounding box center [373, 117] width 29 height 16
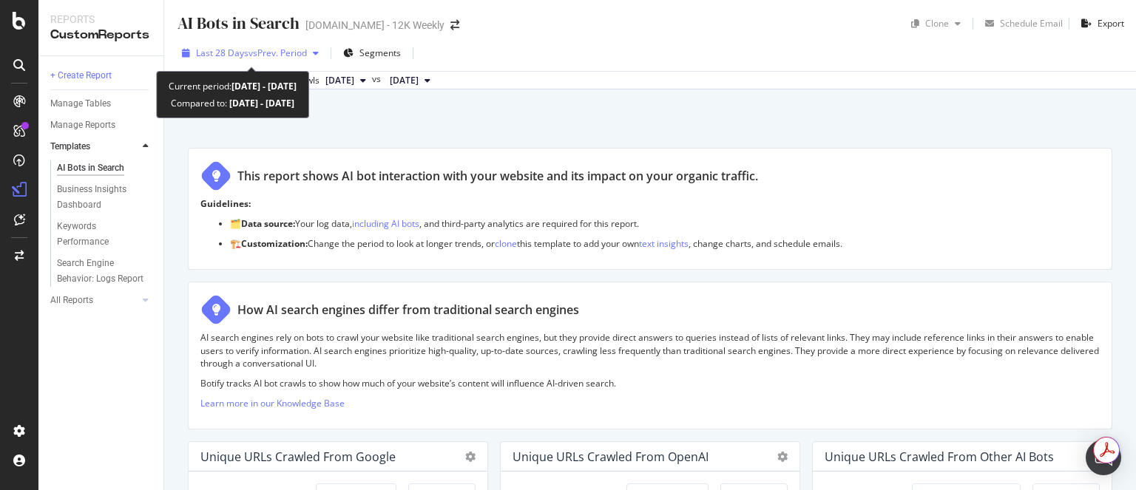
click at [253, 52] on span "vs Prev. Period" at bounding box center [277, 53] width 58 height 13
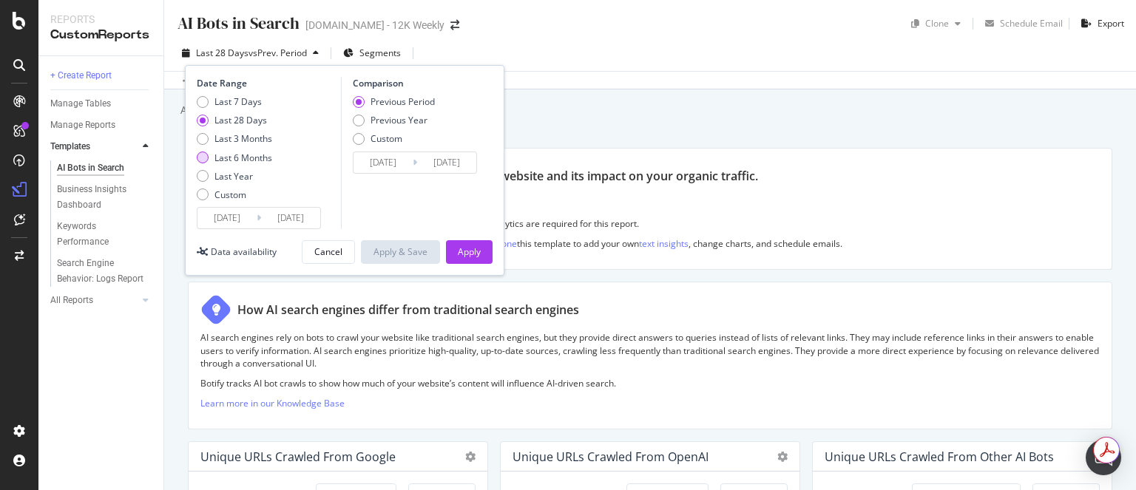
click at [253, 156] on div "Last 6 Months" at bounding box center [243, 158] width 58 height 13
type input "2025/04/04"
type input "2024/10/03"
type input "[DATE]"
click at [479, 251] on div "Apply" at bounding box center [469, 251] width 23 height 13
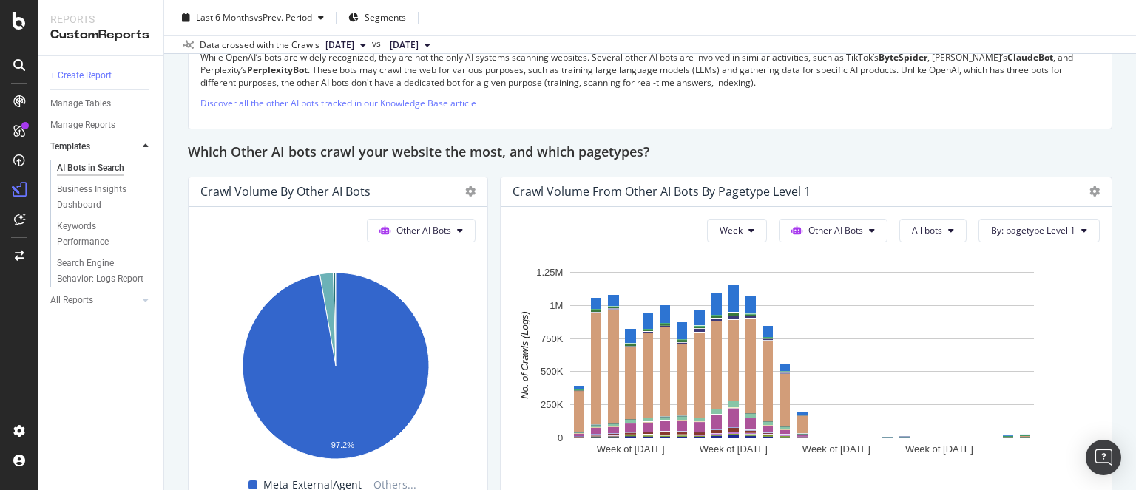
scroll to position [2117, 0]
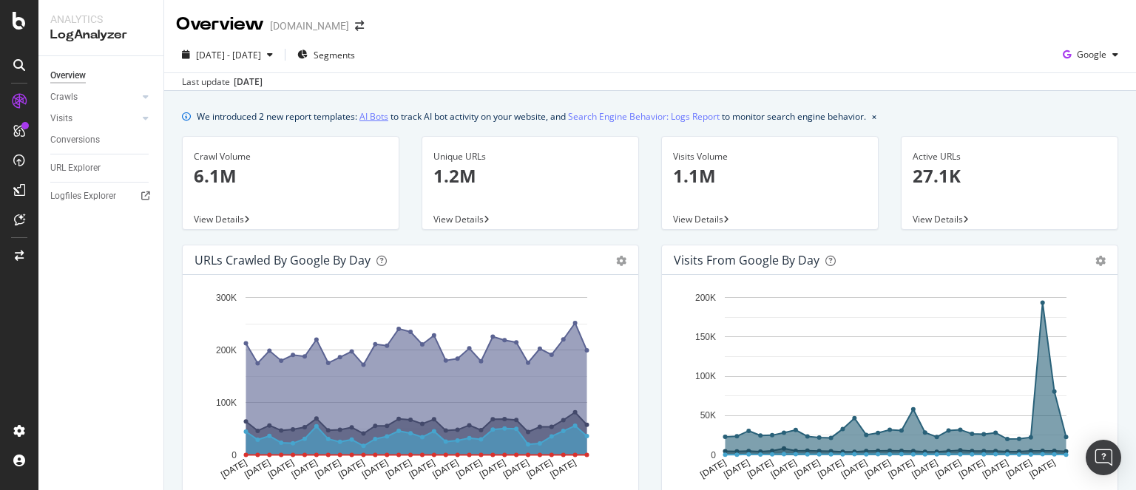
click at [375, 115] on link "AI Bots" at bounding box center [373, 117] width 29 height 16
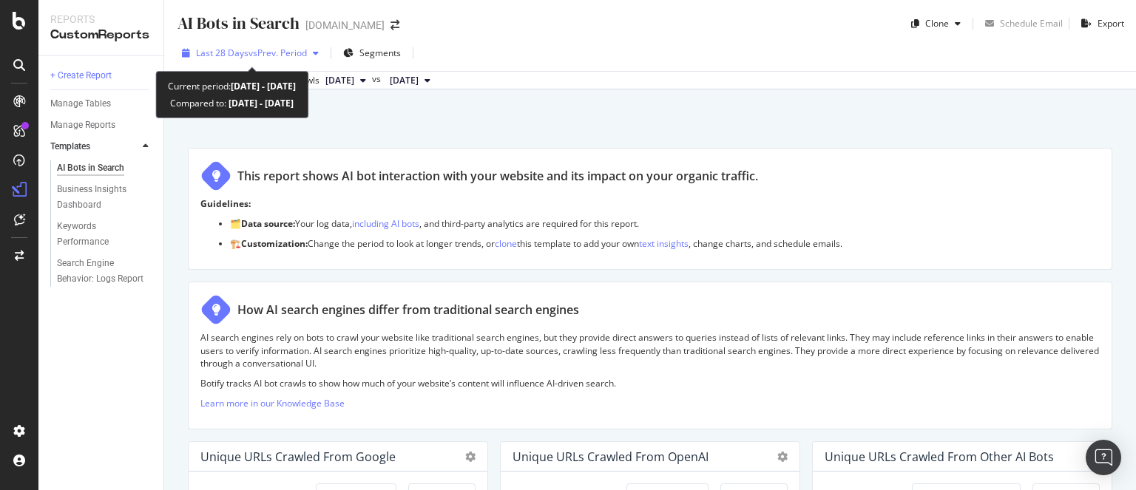
click at [266, 52] on span "vs Prev. Period" at bounding box center [277, 53] width 58 height 13
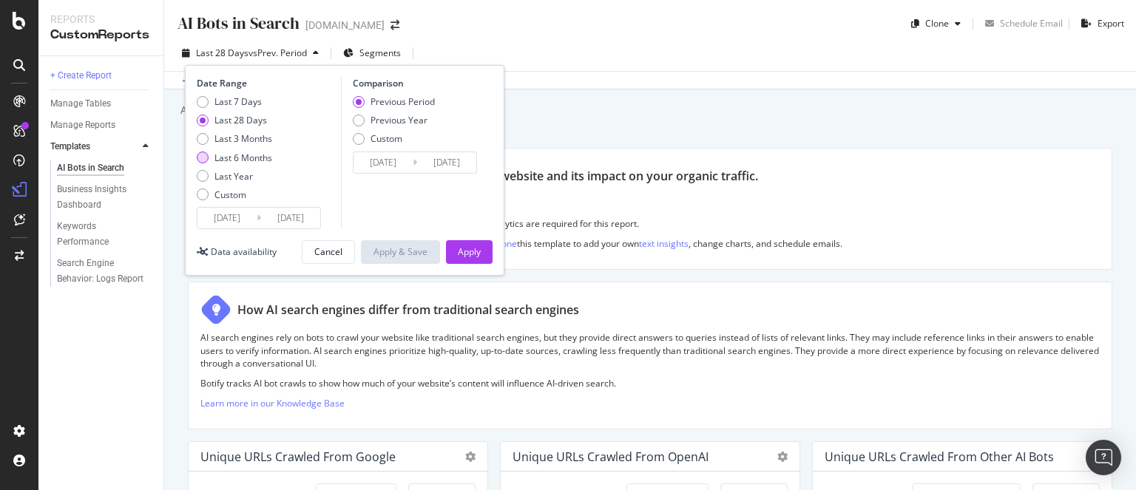
click at [259, 155] on div "Last 6 Months" at bounding box center [243, 158] width 58 height 13
type input "[DATE]"
click at [464, 251] on div "Apply" at bounding box center [469, 251] width 23 height 13
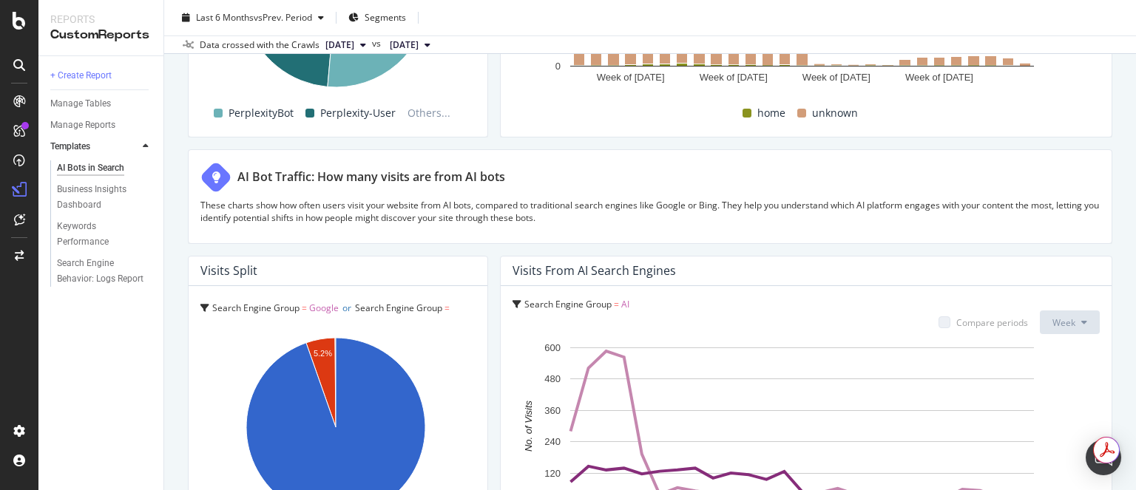
scroll to position [2632, 0]
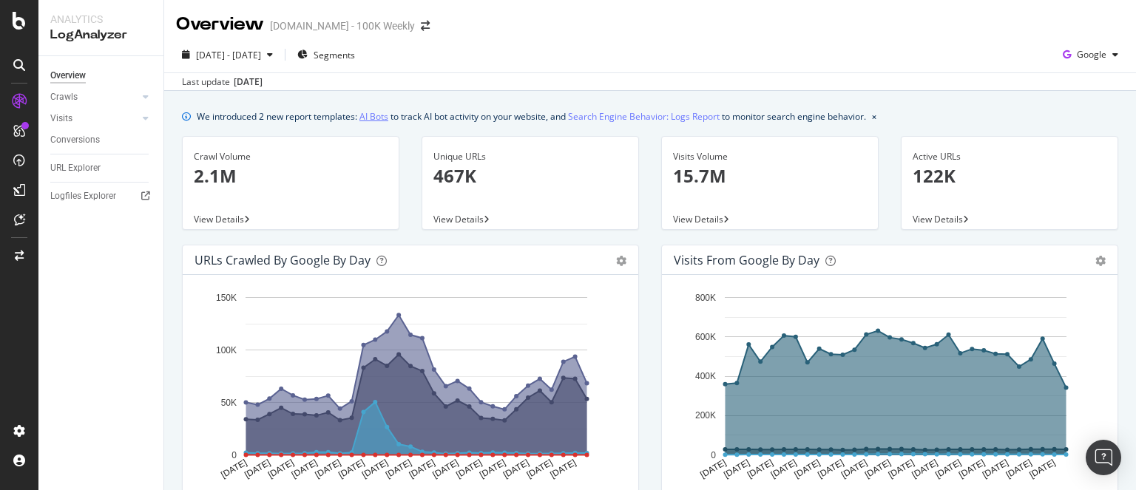
click at [374, 115] on link "AI Bots" at bounding box center [373, 117] width 29 height 16
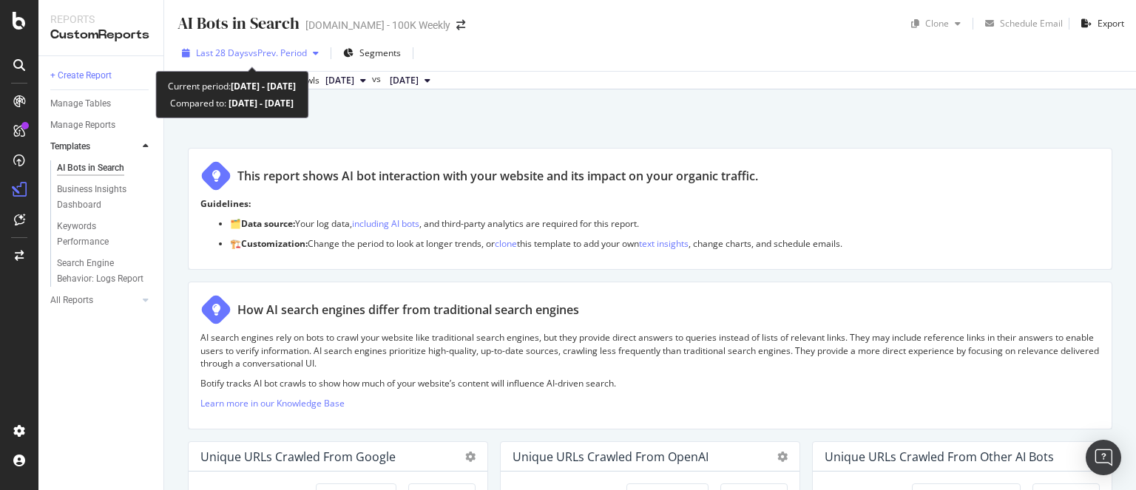
click at [289, 51] on span "vs Prev. Period" at bounding box center [277, 53] width 58 height 13
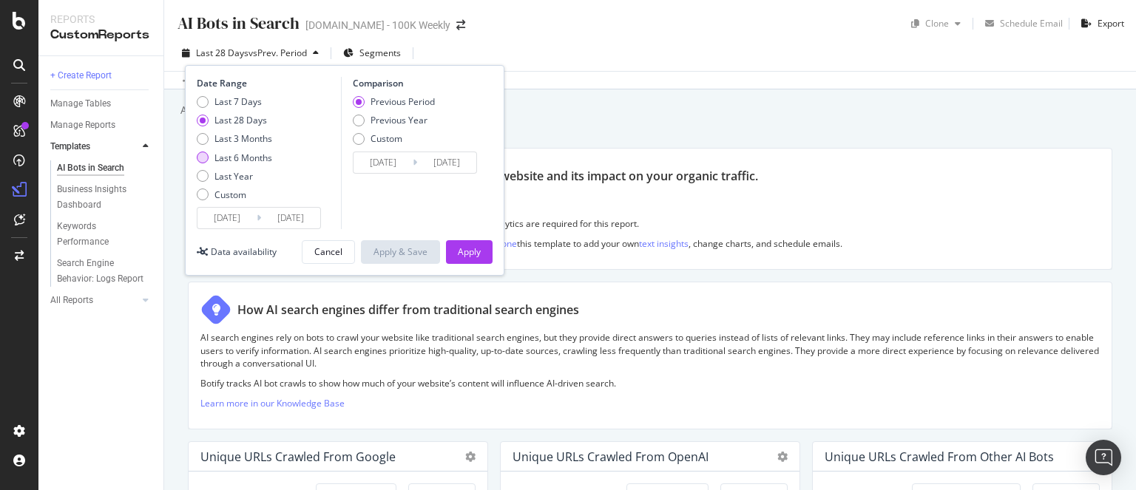
click at [240, 158] on div "Last 6 Months" at bounding box center [243, 158] width 58 height 13
type input "[DATE]"
click at [472, 254] on div "Apply" at bounding box center [469, 251] width 23 height 13
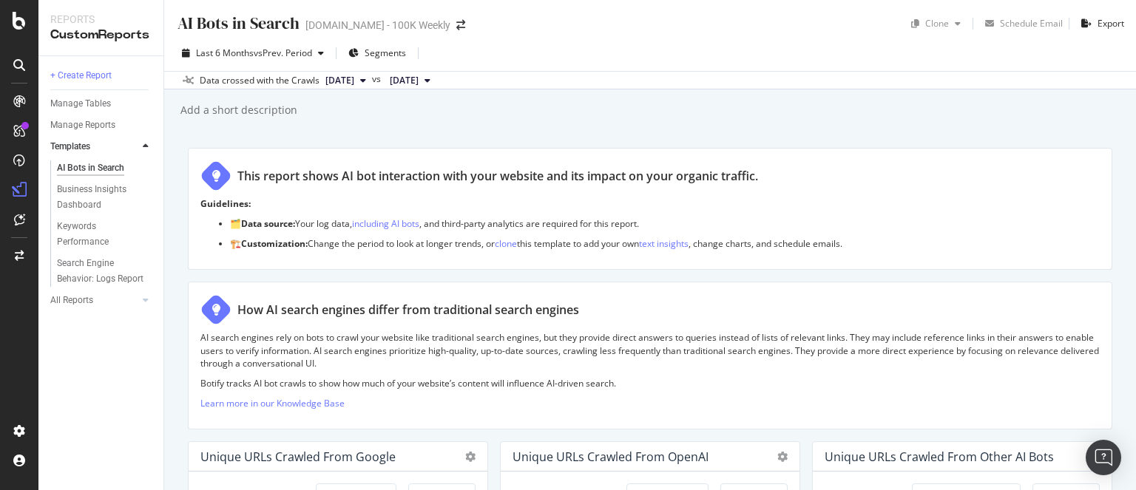
click at [445, 269] on div "This report shows AI bot interaction with your website and its impact on your o…" at bounding box center [650, 209] width 924 height 122
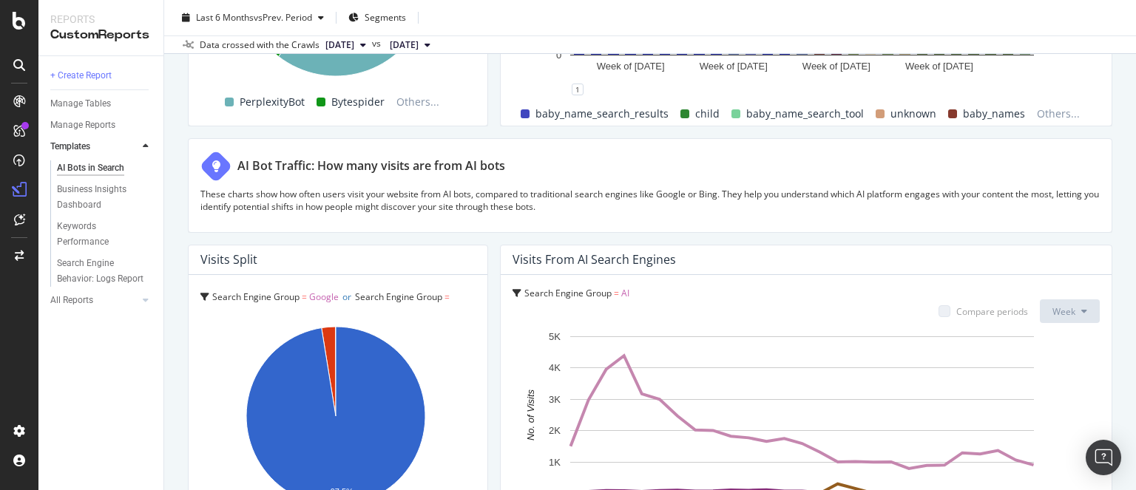
scroll to position [2632, 0]
